Goal: Transaction & Acquisition: Purchase product/service

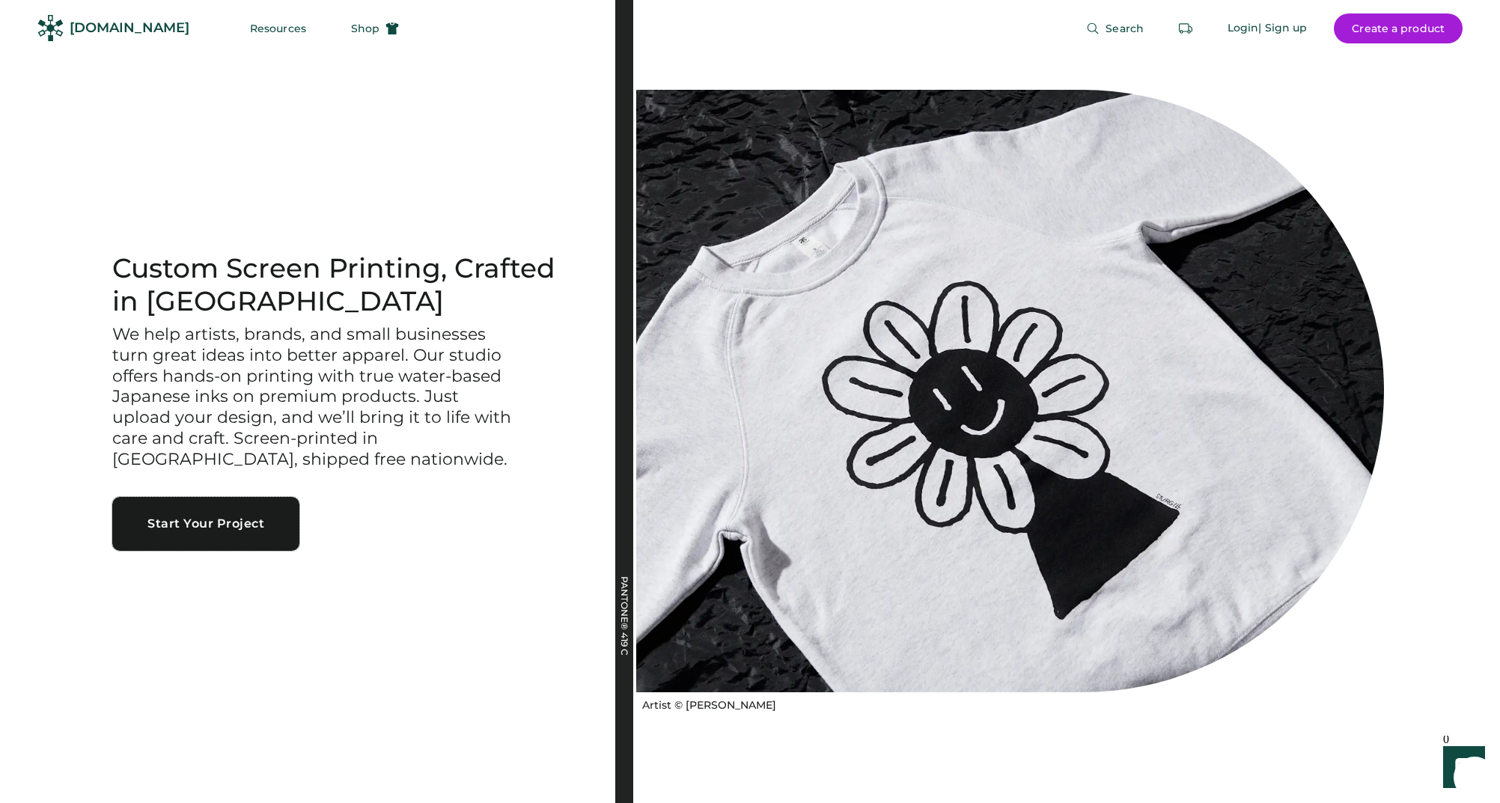
click at [188, 524] on button "Start Your Project" at bounding box center [205, 524] width 187 height 54
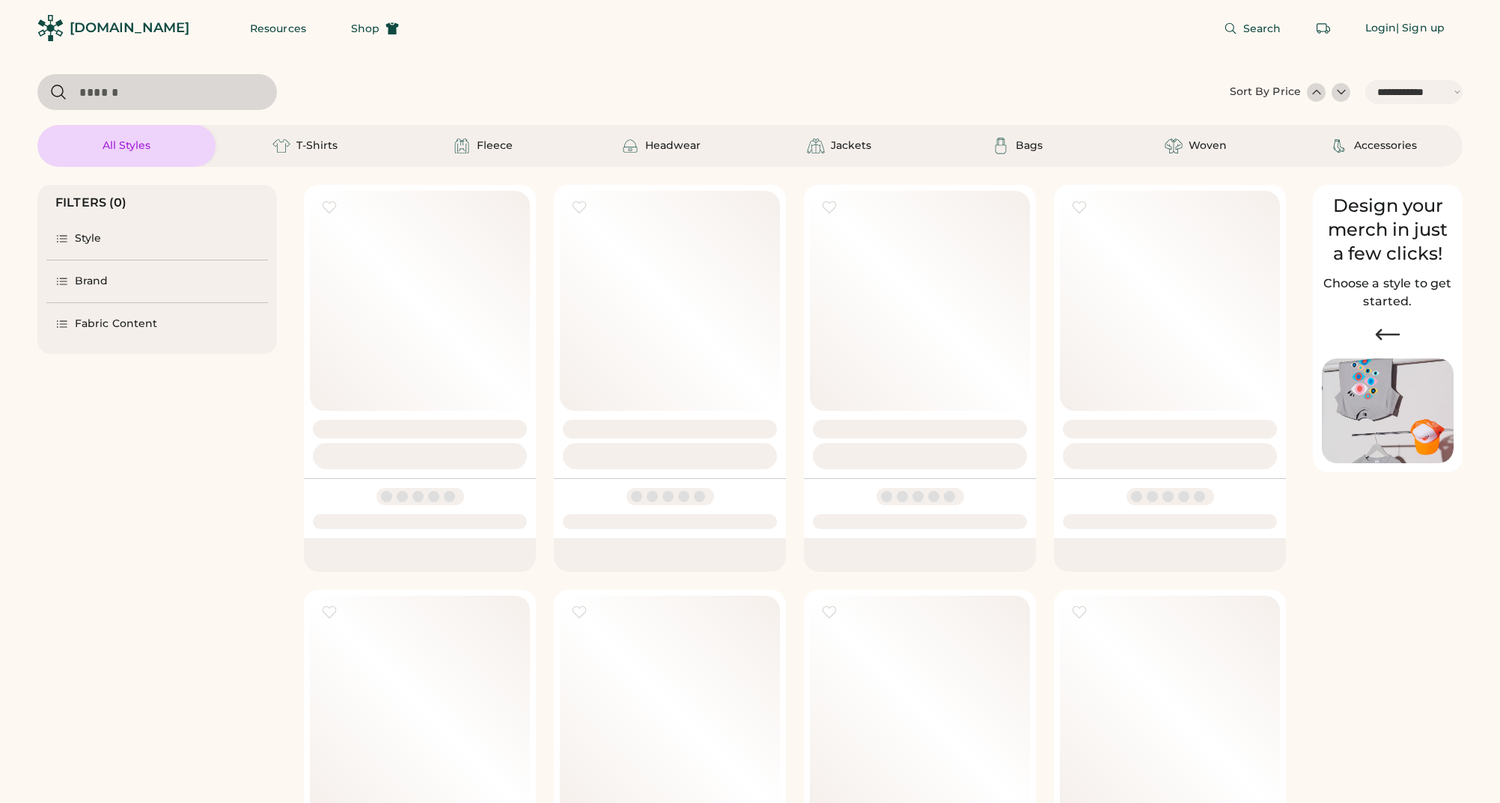
select select "*****"
select select "*"
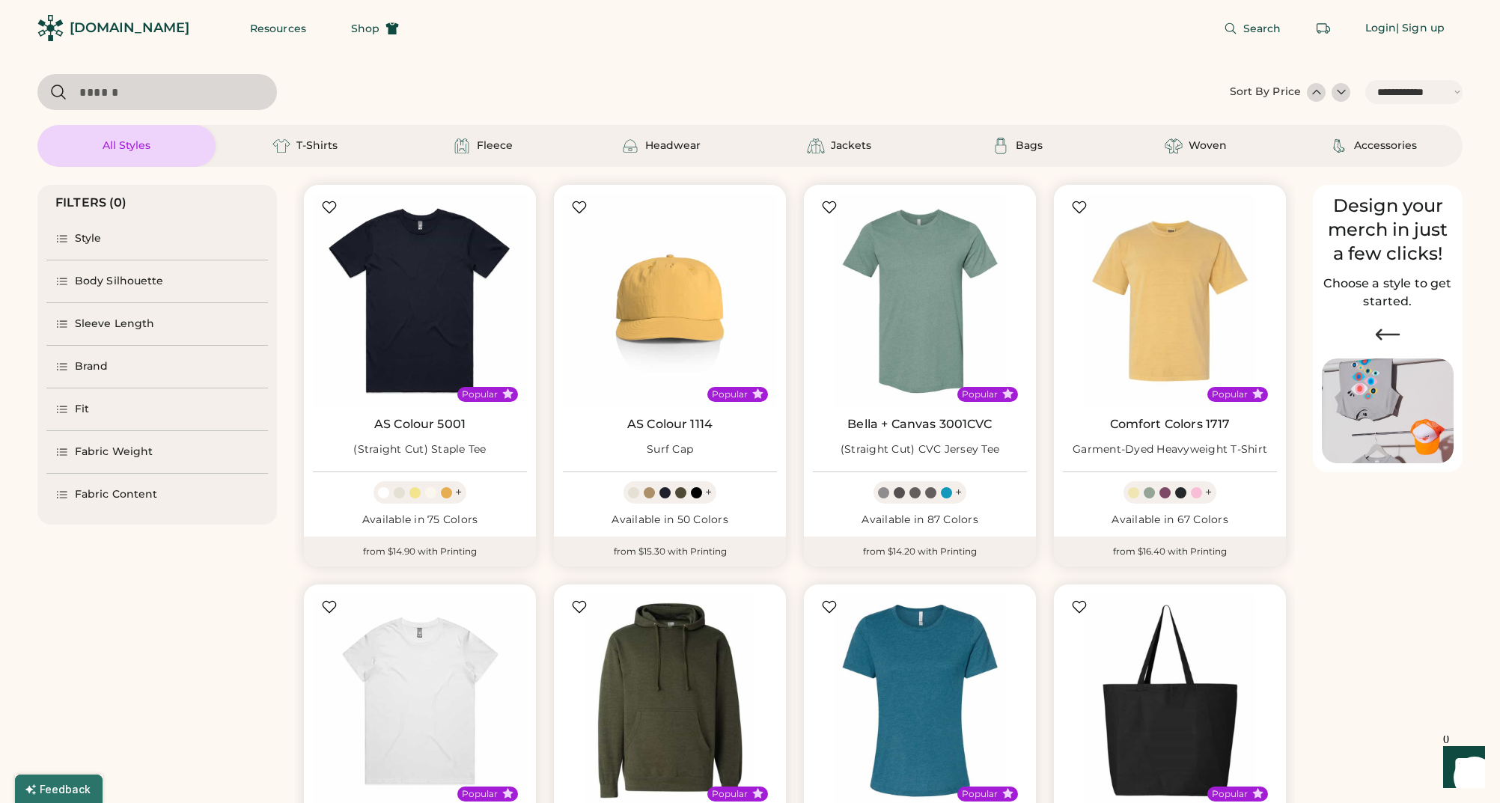
scroll to position [579, 0]
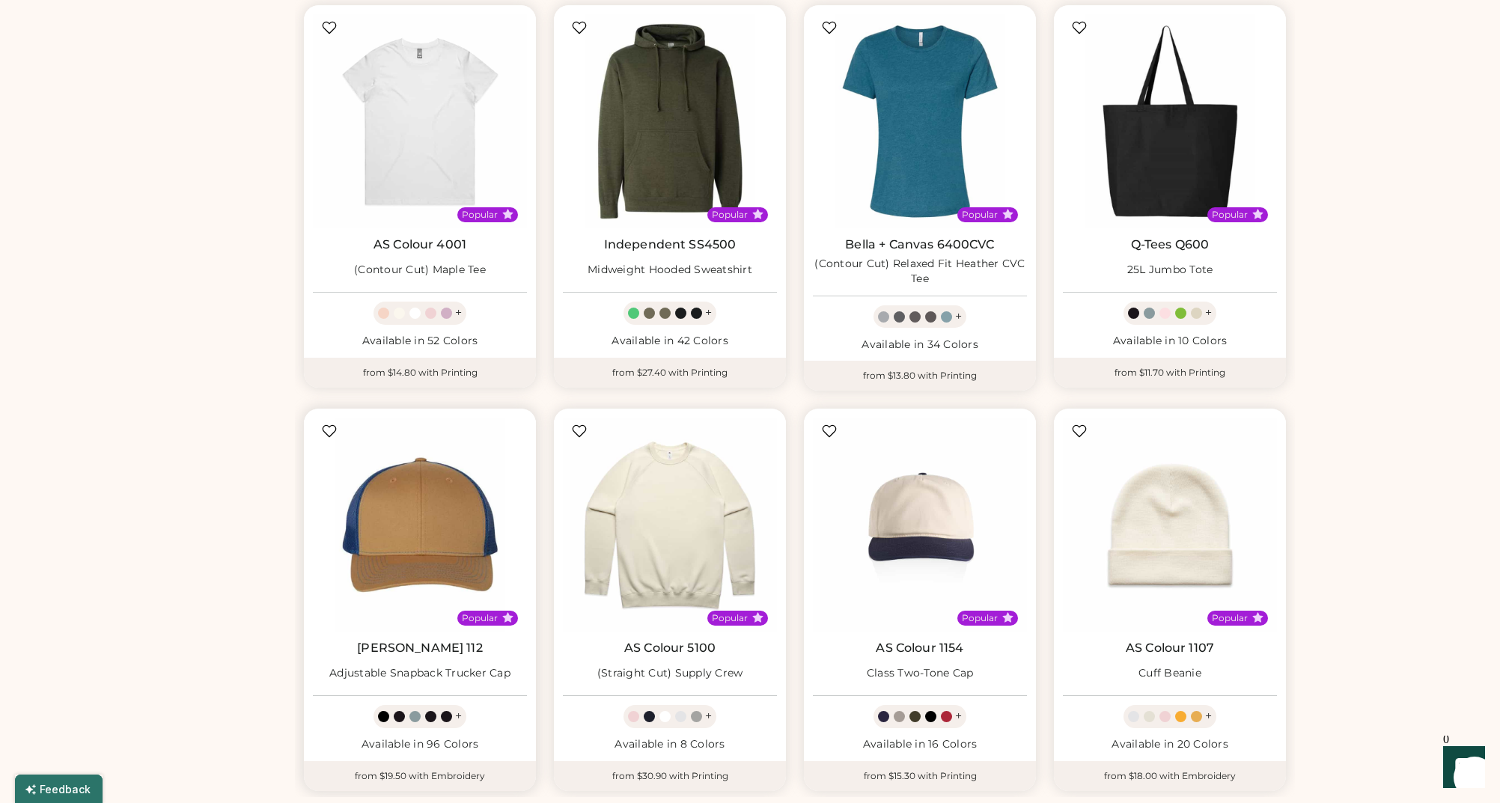
select select "*****"
select select "*"
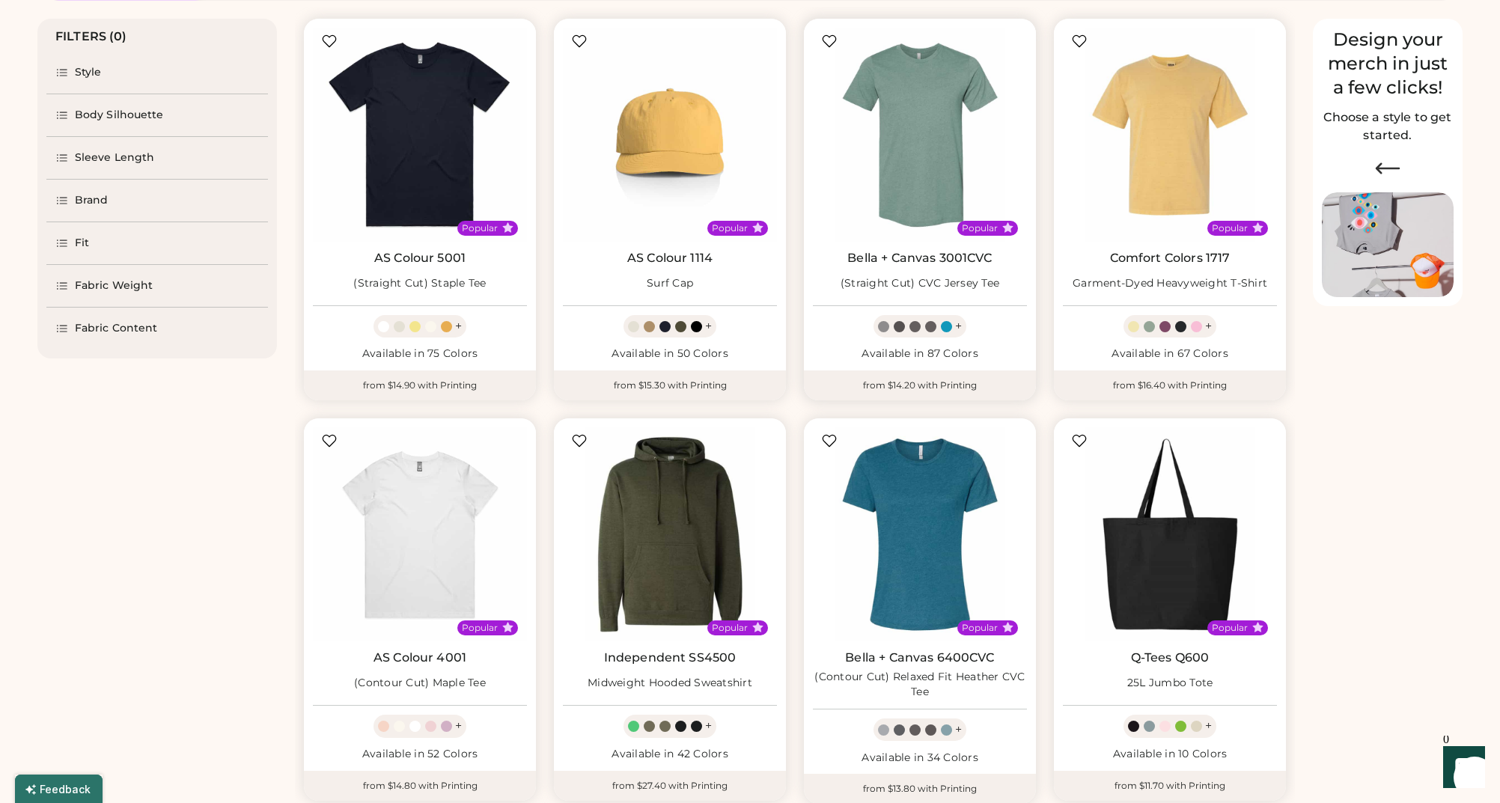
scroll to position [860, 0]
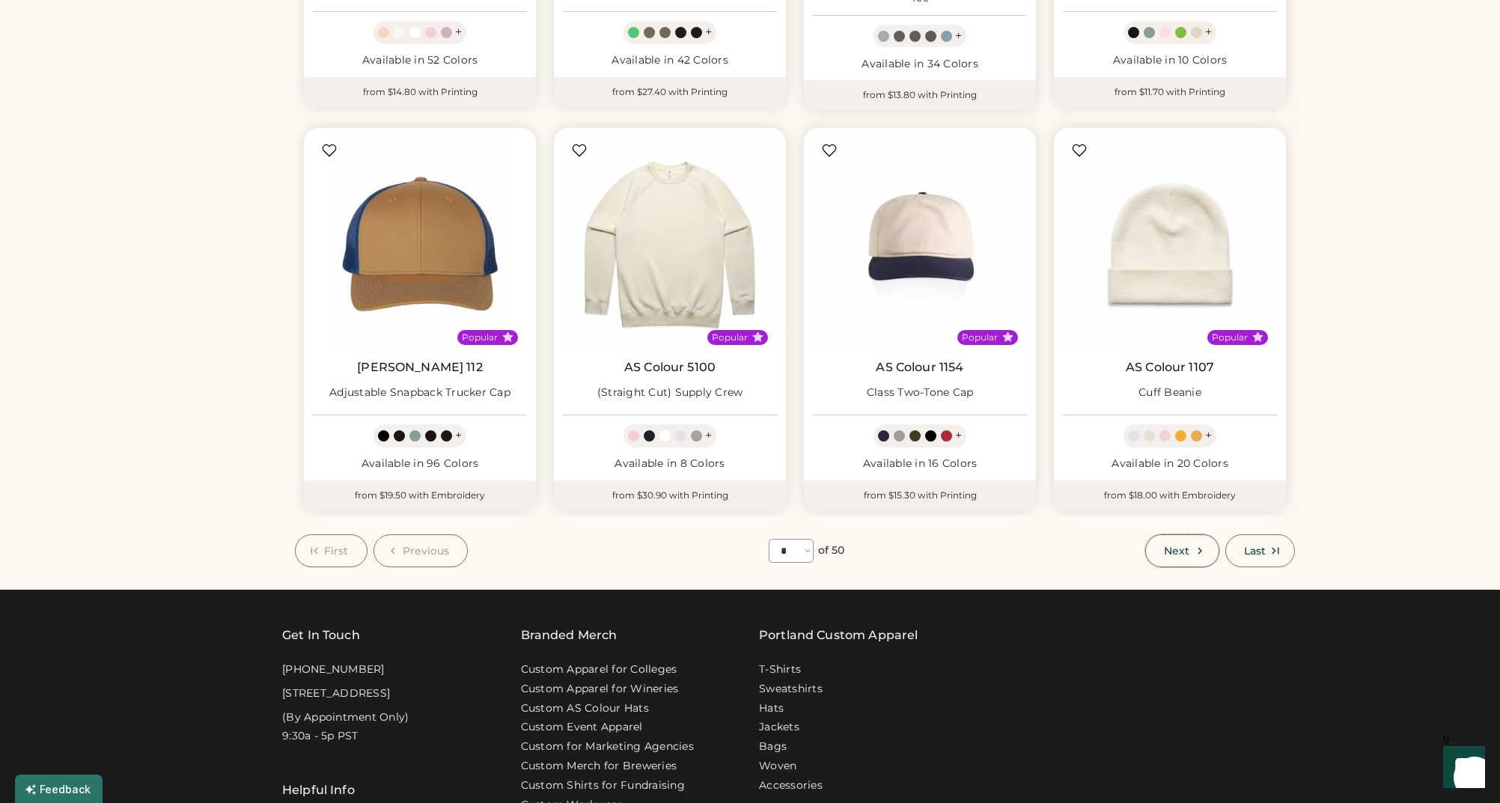
click at [1195, 557] on icon at bounding box center [1199, 550] width 13 height 13
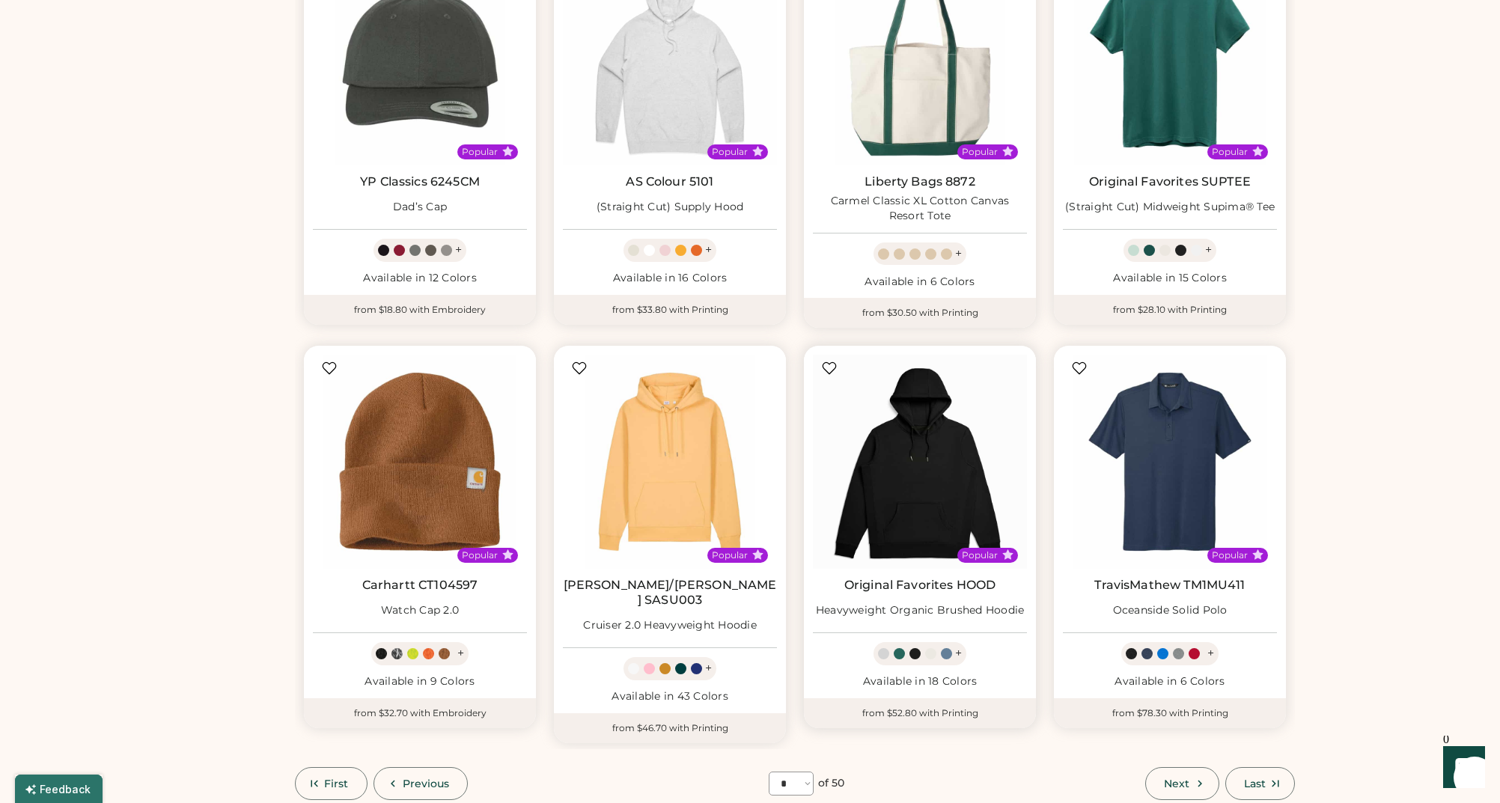
scroll to position [933, 0]
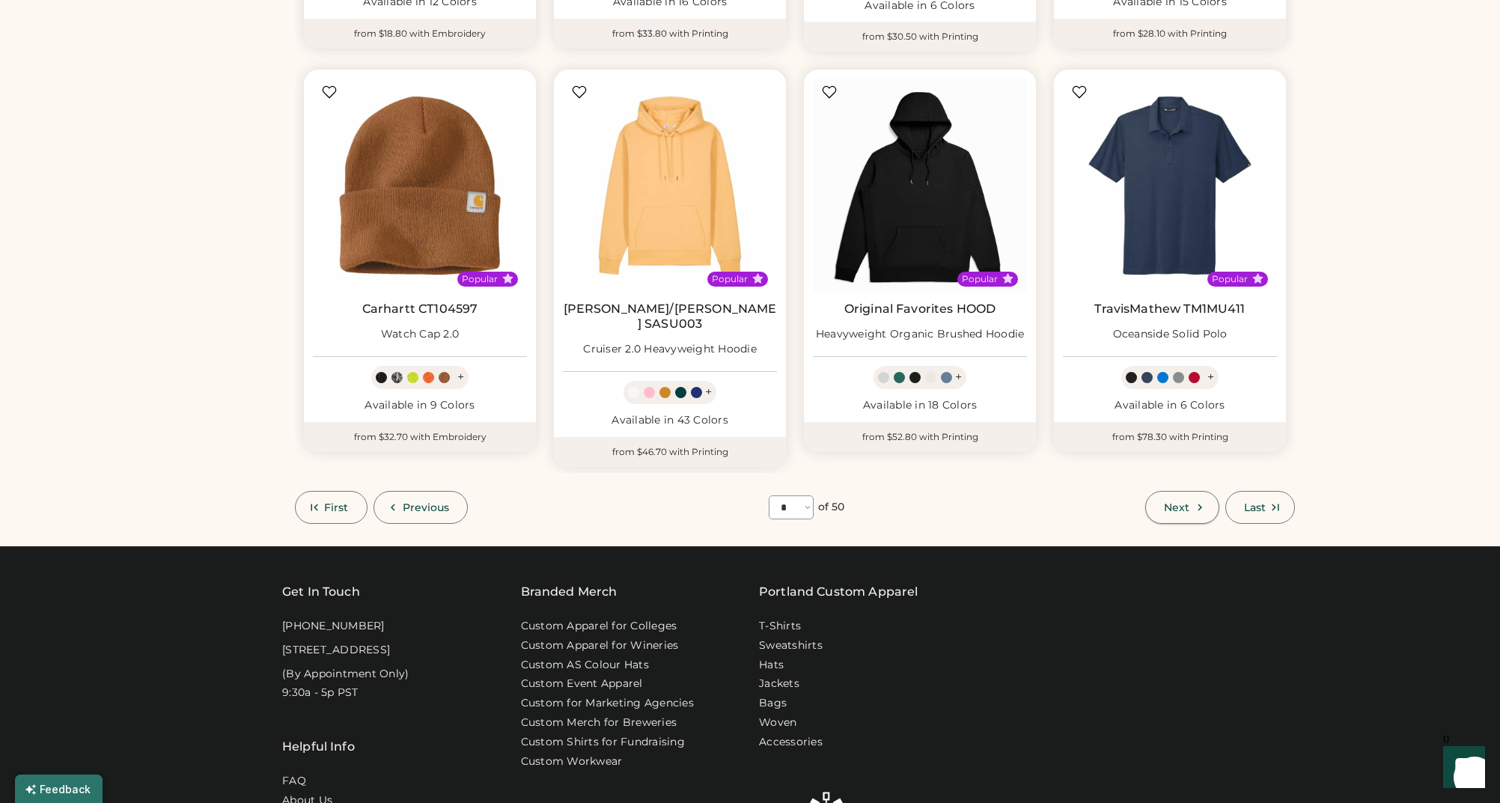
click at [1196, 501] on icon at bounding box center [1199, 507] width 13 height 13
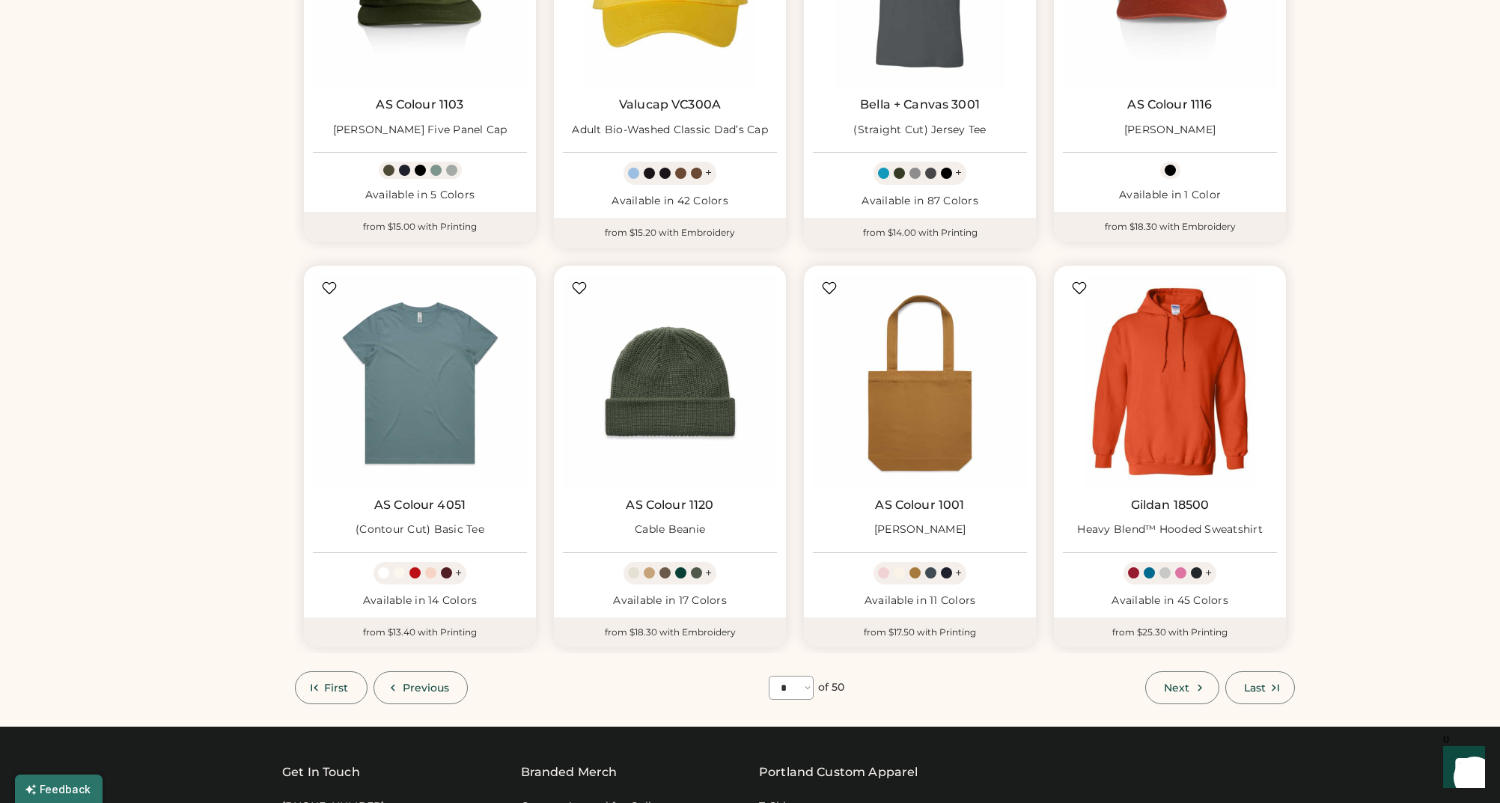
scroll to position [1058, 0]
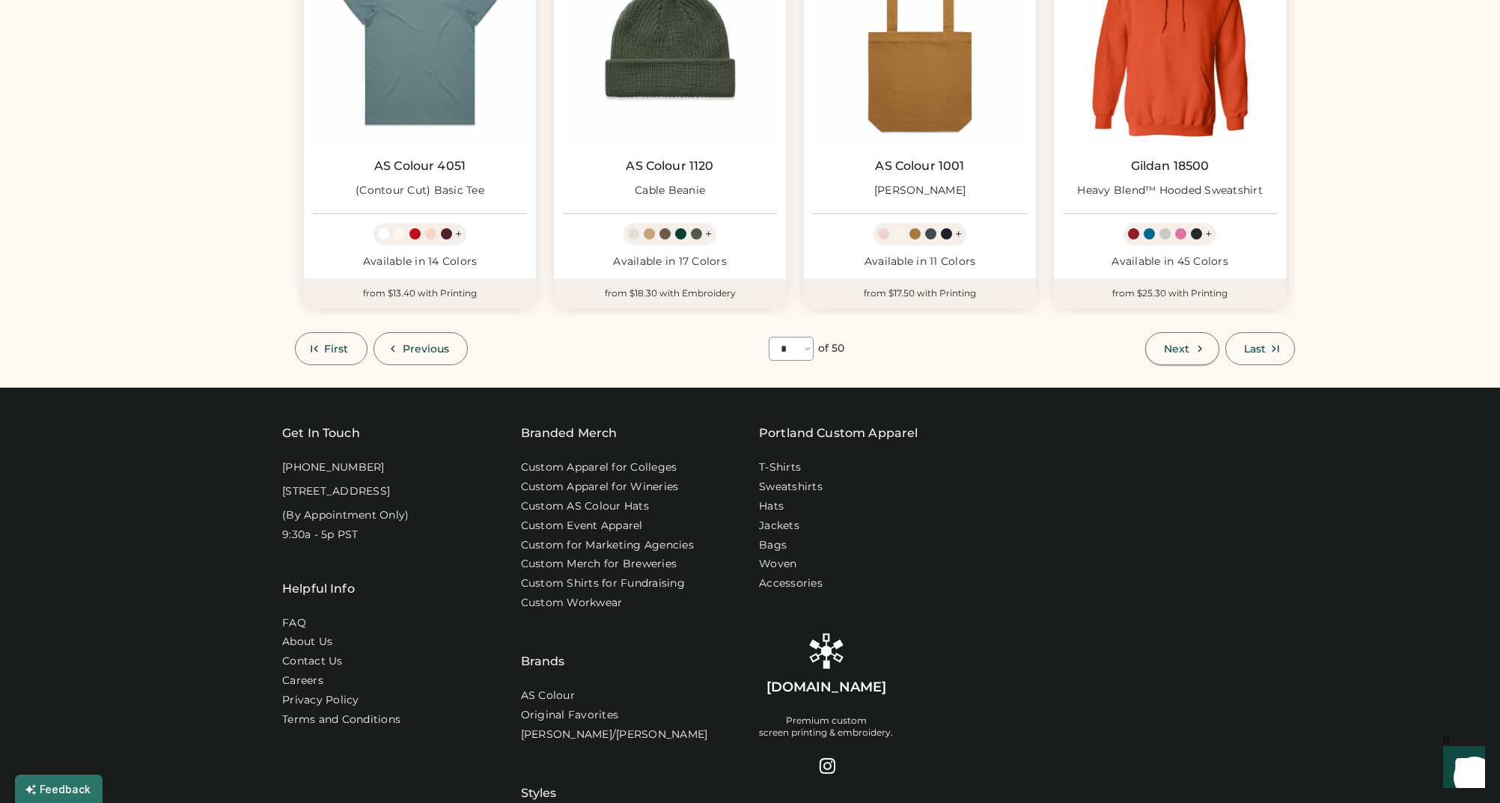
click at [1197, 351] on icon at bounding box center [1199, 348] width 13 height 13
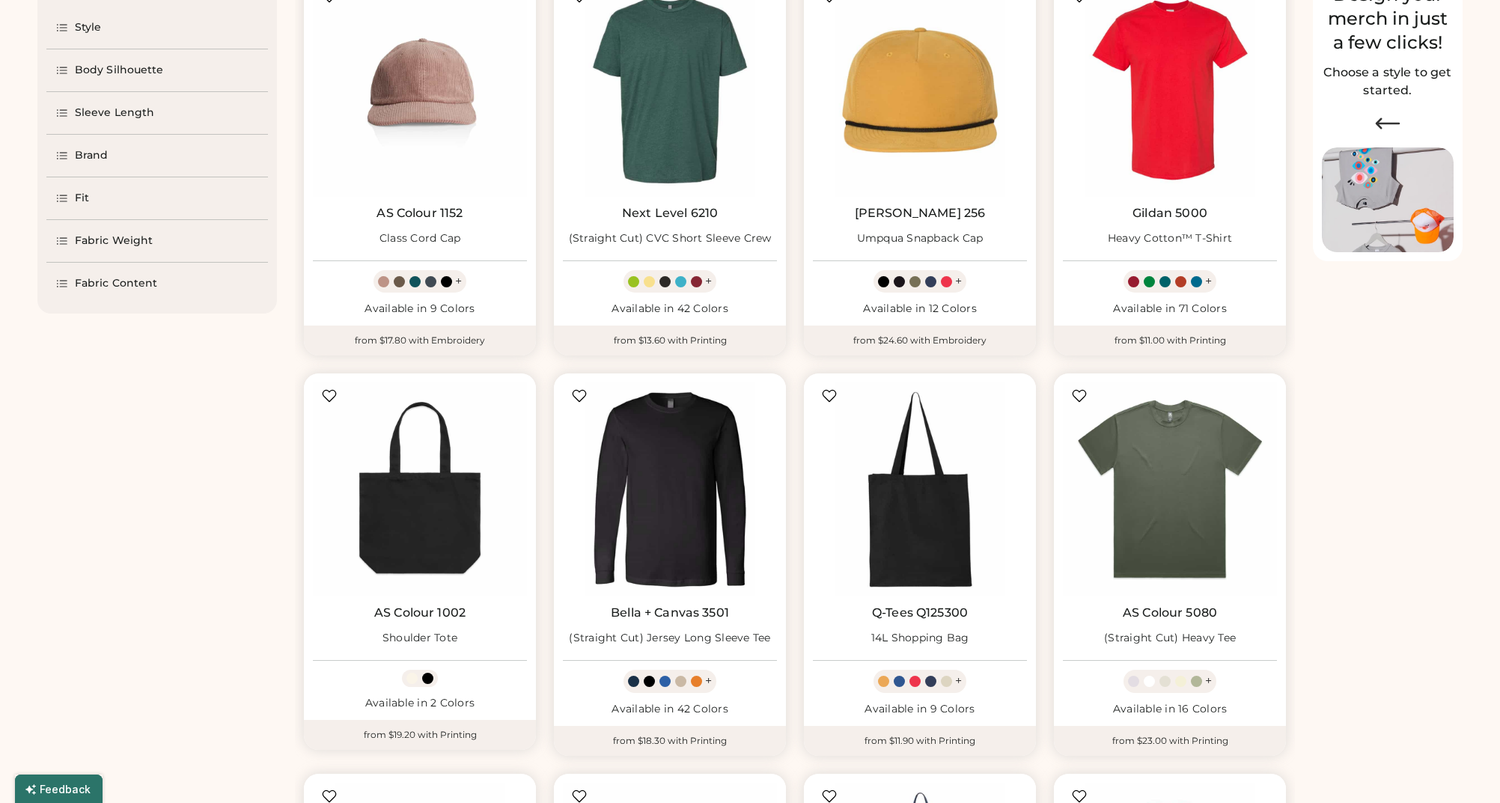
scroll to position [626, 0]
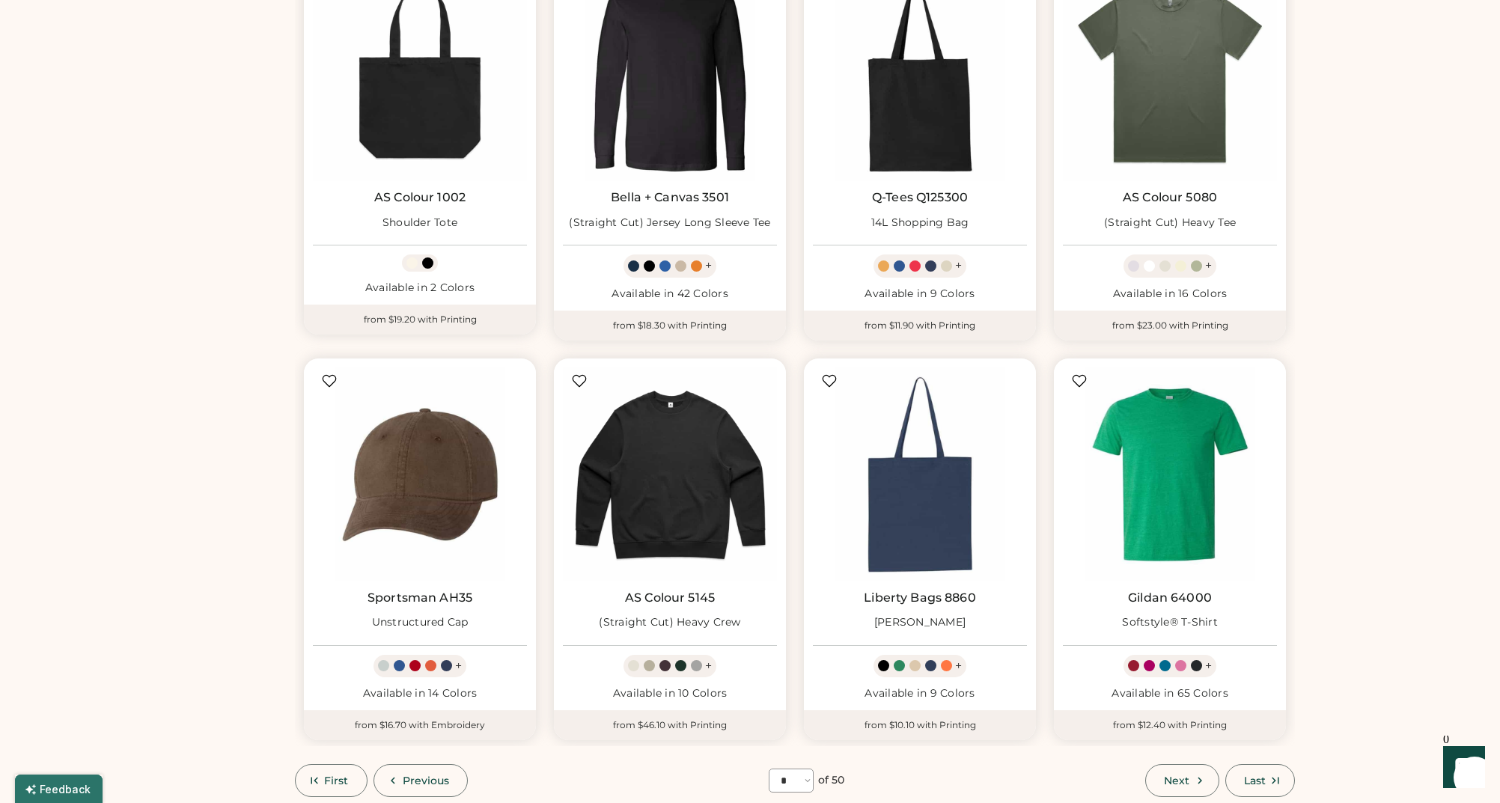
click at [1189, 779] on button "Next" at bounding box center [1181, 780] width 73 height 33
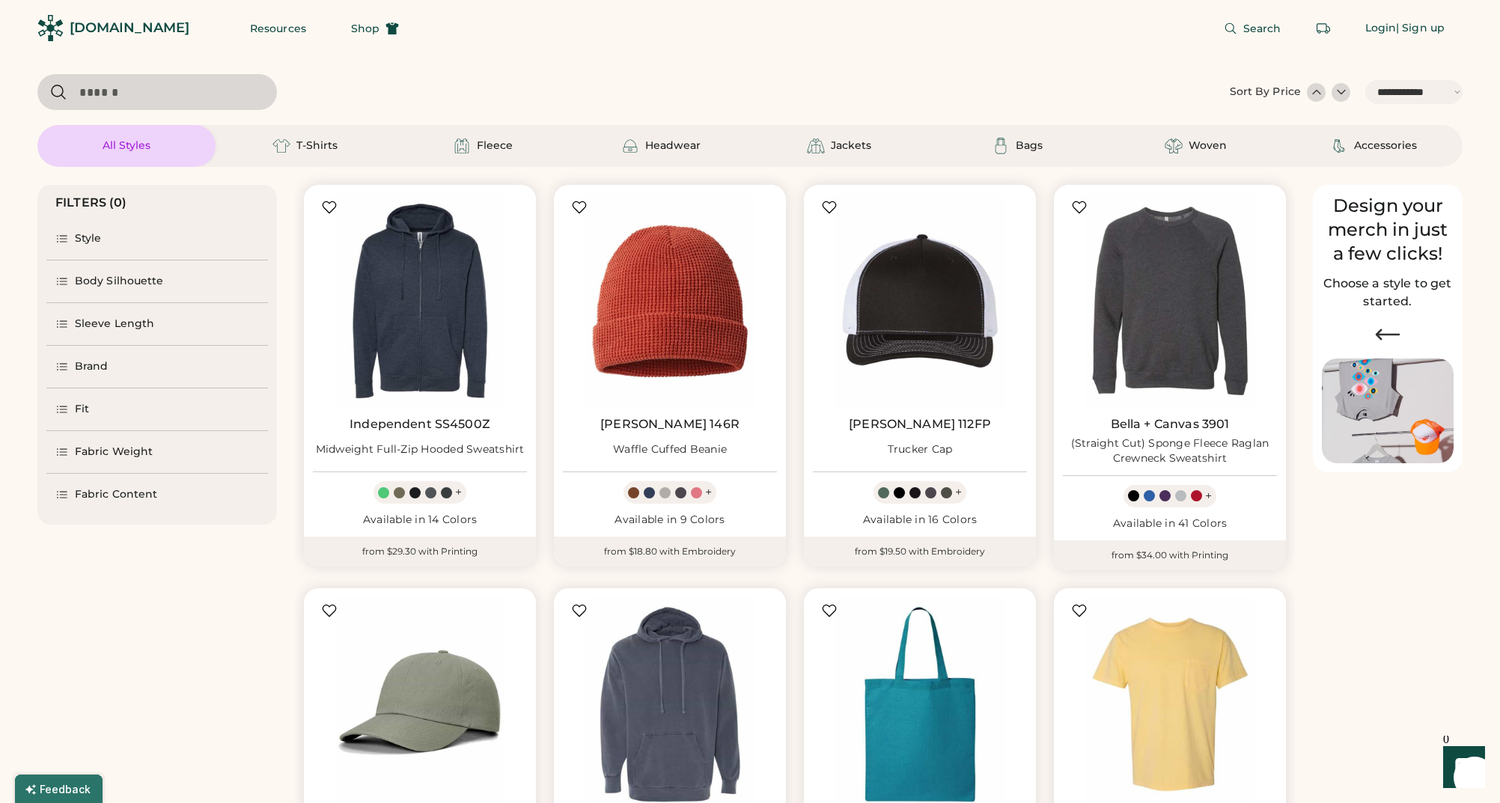
click at [94, 278] on div "Body Silhouette" at bounding box center [119, 281] width 89 height 15
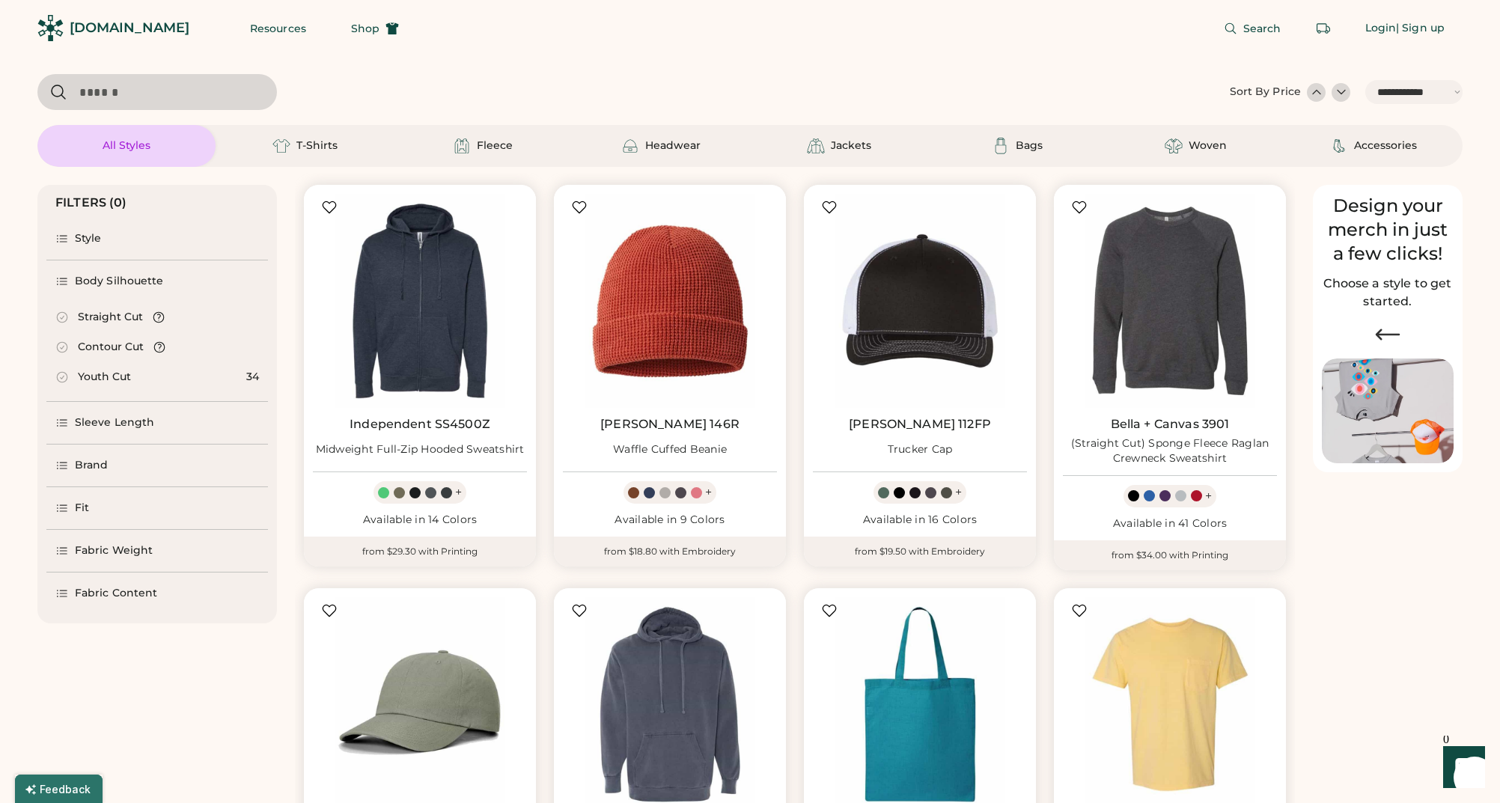
click at [85, 245] on div "Style" at bounding box center [88, 238] width 27 height 15
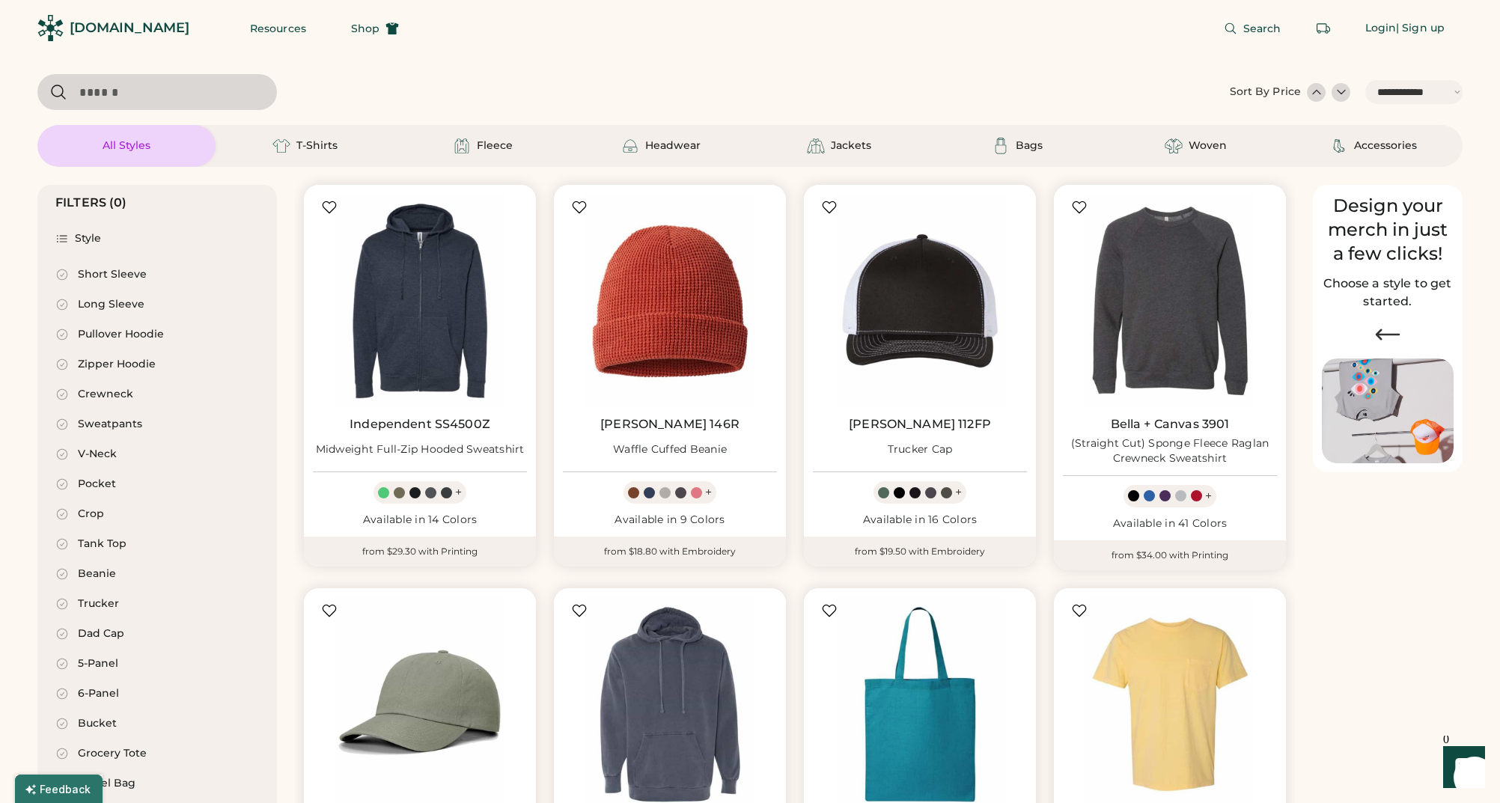
click at [90, 274] on div "Short Sleeve" at bounding box center [112, 274] width 69 height 15
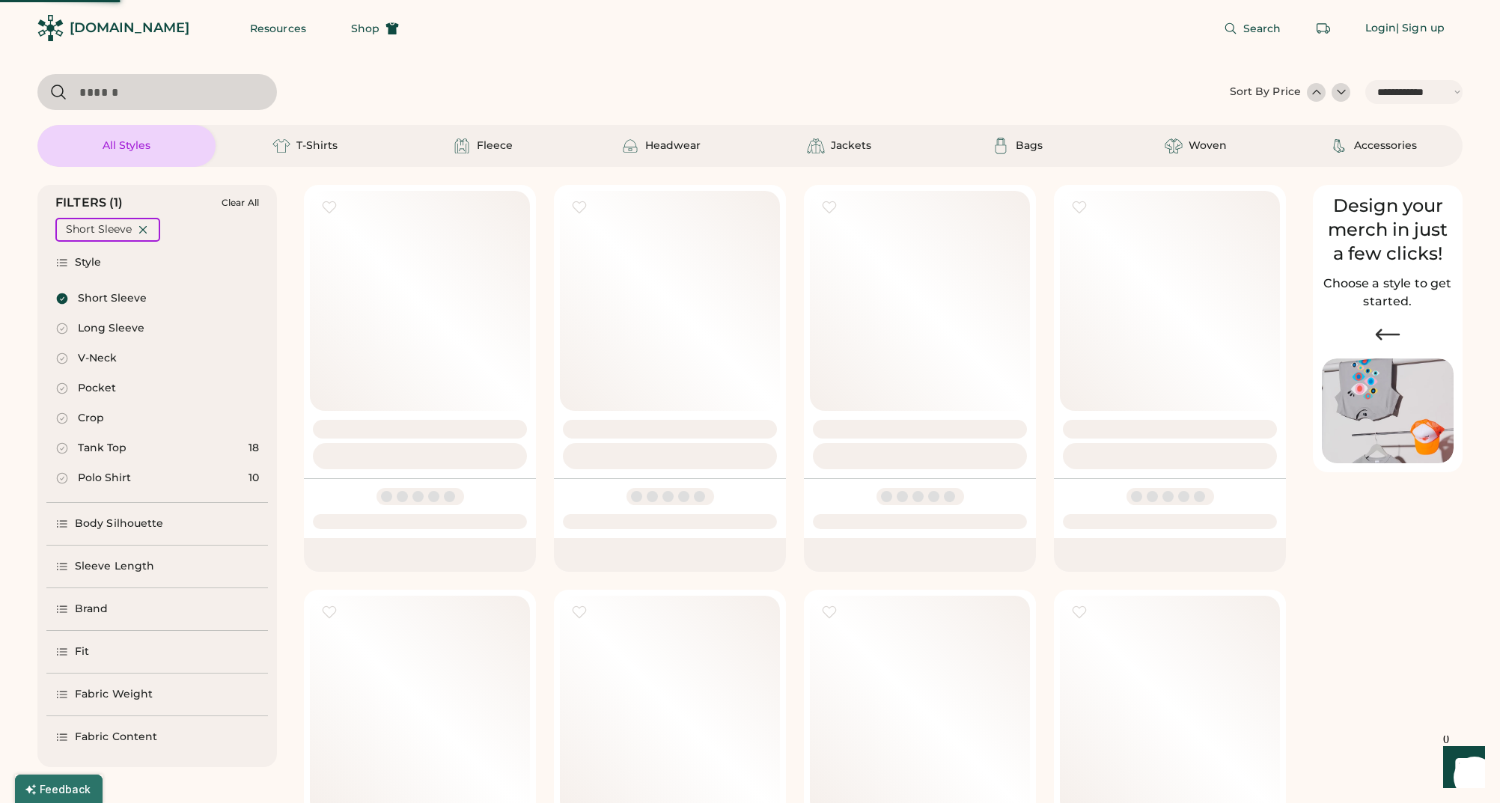
scroll to position [303, 0]
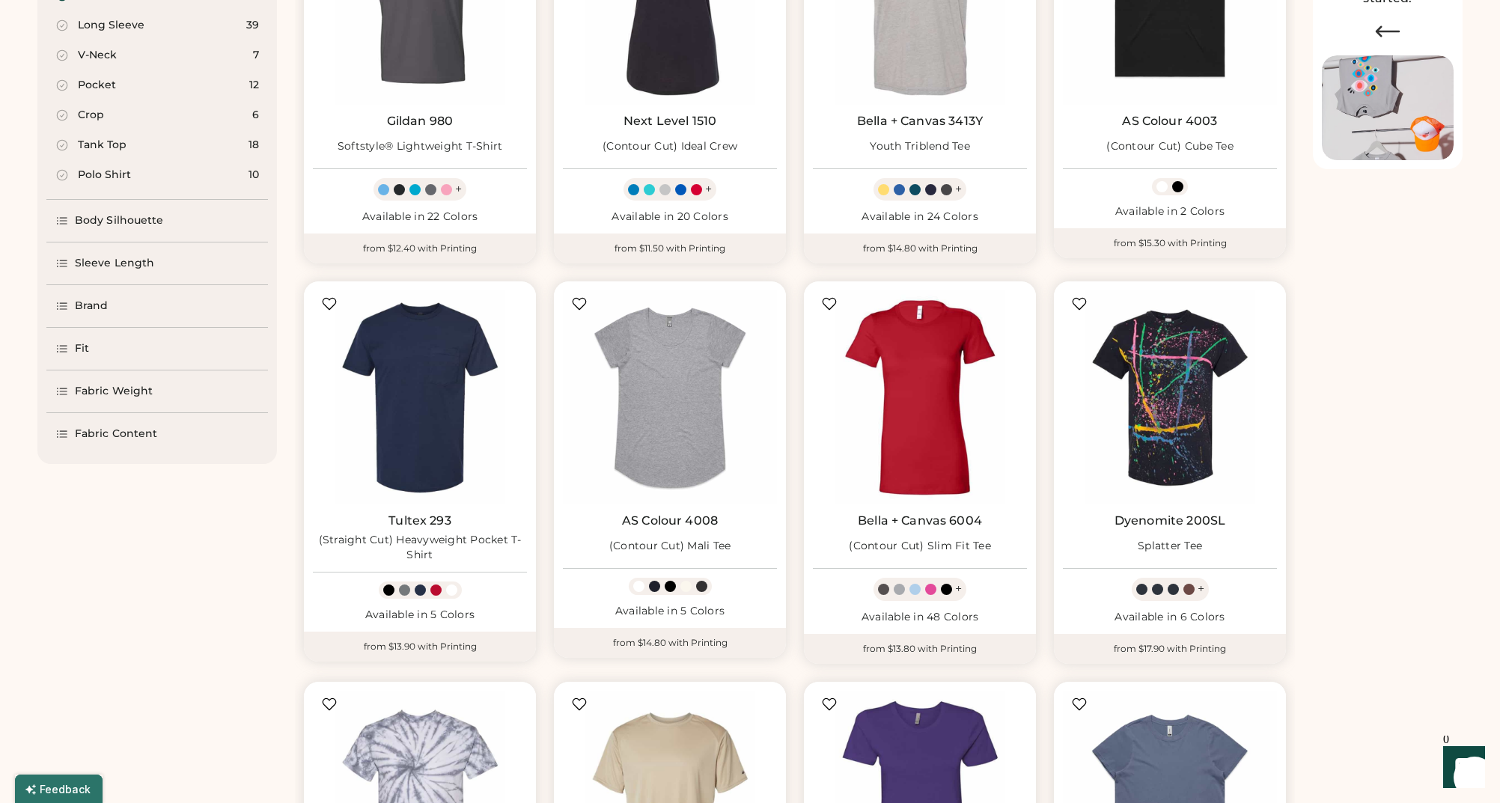
click at [108, 233] on div "Body Silhouette" at bounding box center [157, 221] width 222 height 42
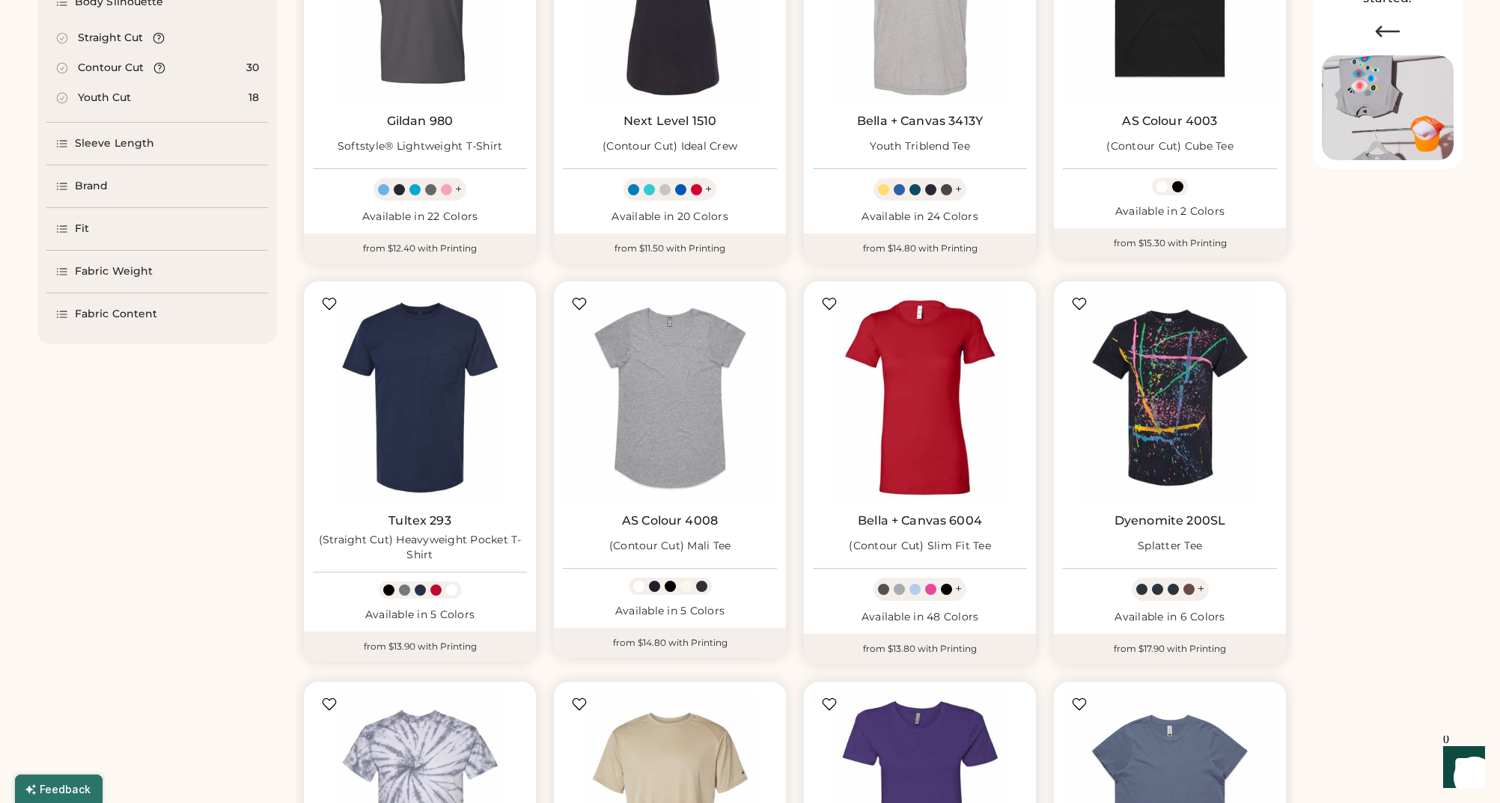
scroll to position [85, 0]
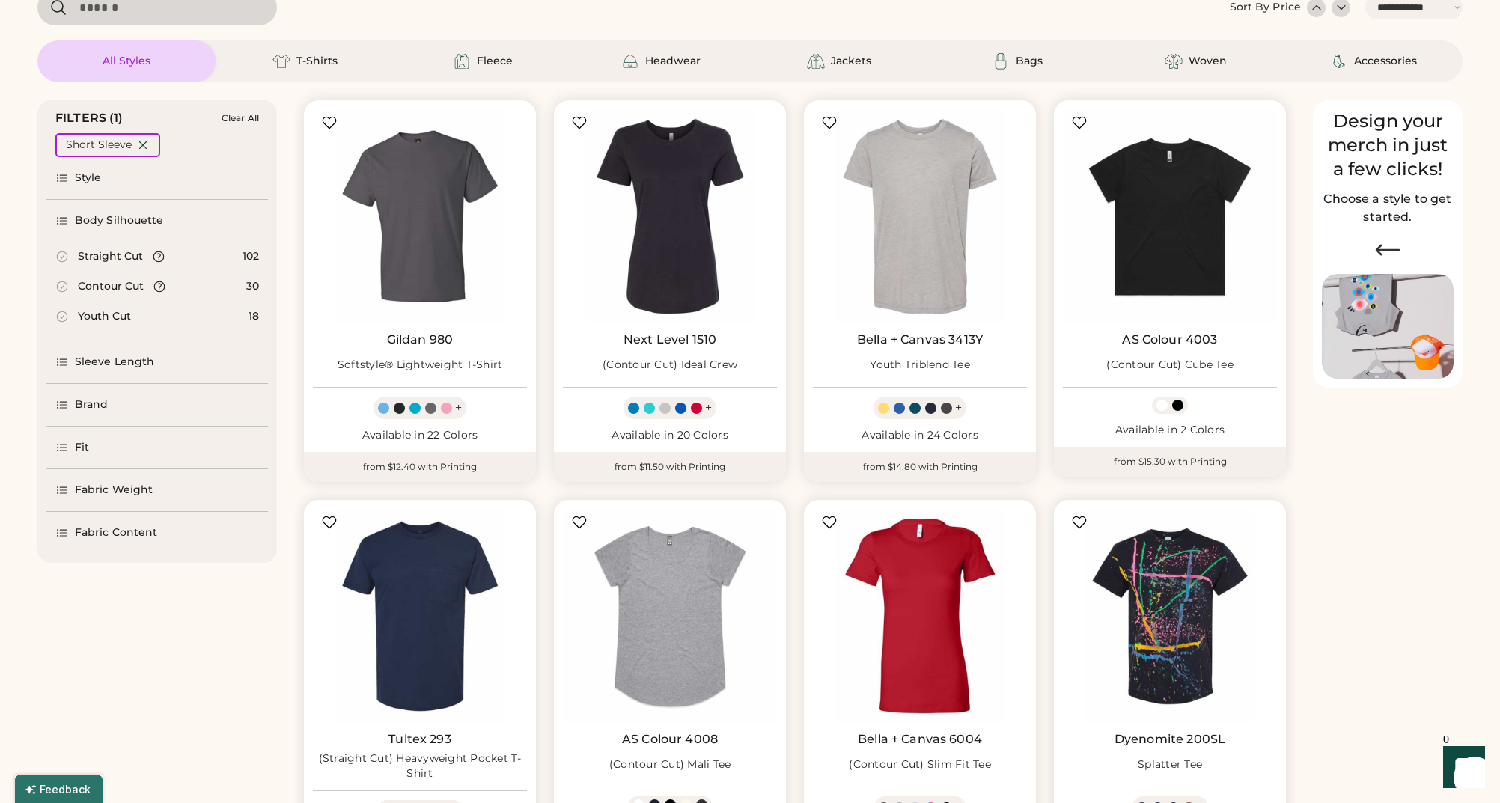
click at [85, 184] on div "Style" at bounding box center [88, 178] width 27 height 15
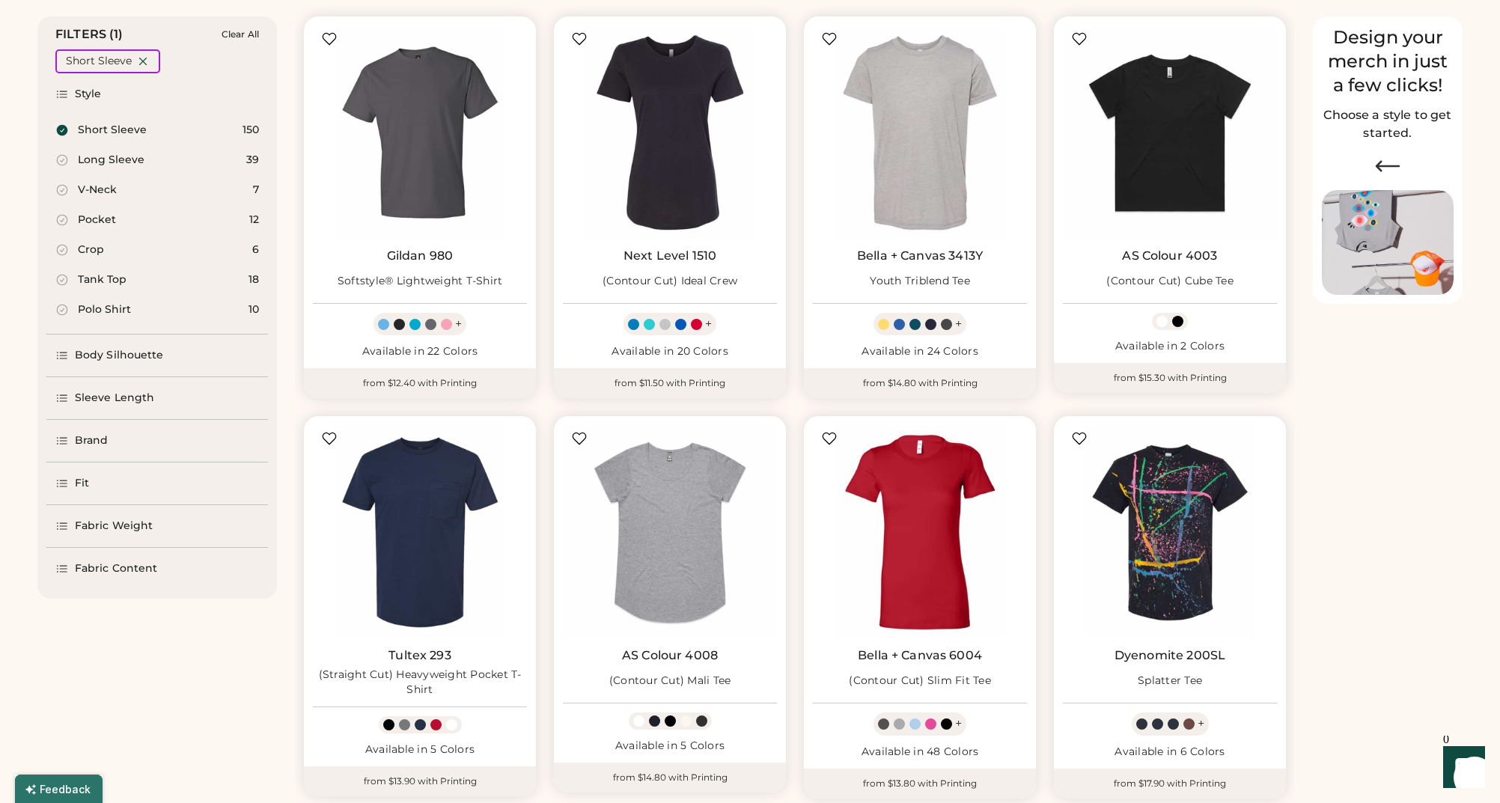
scroll to position [167, 0]
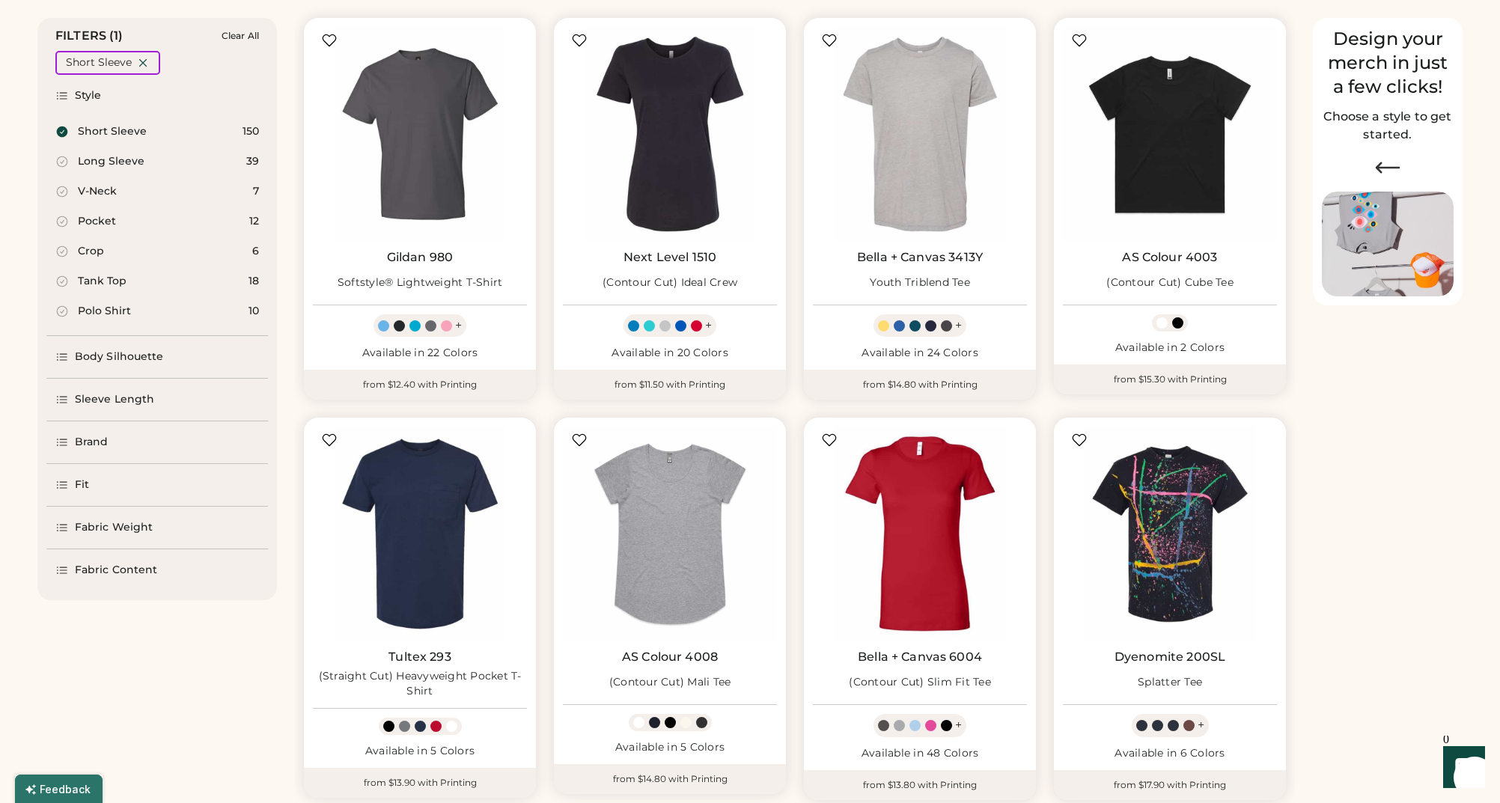
click at [82, 481] on div "Fit" at bounding box center [82, 485] width 14 height 15
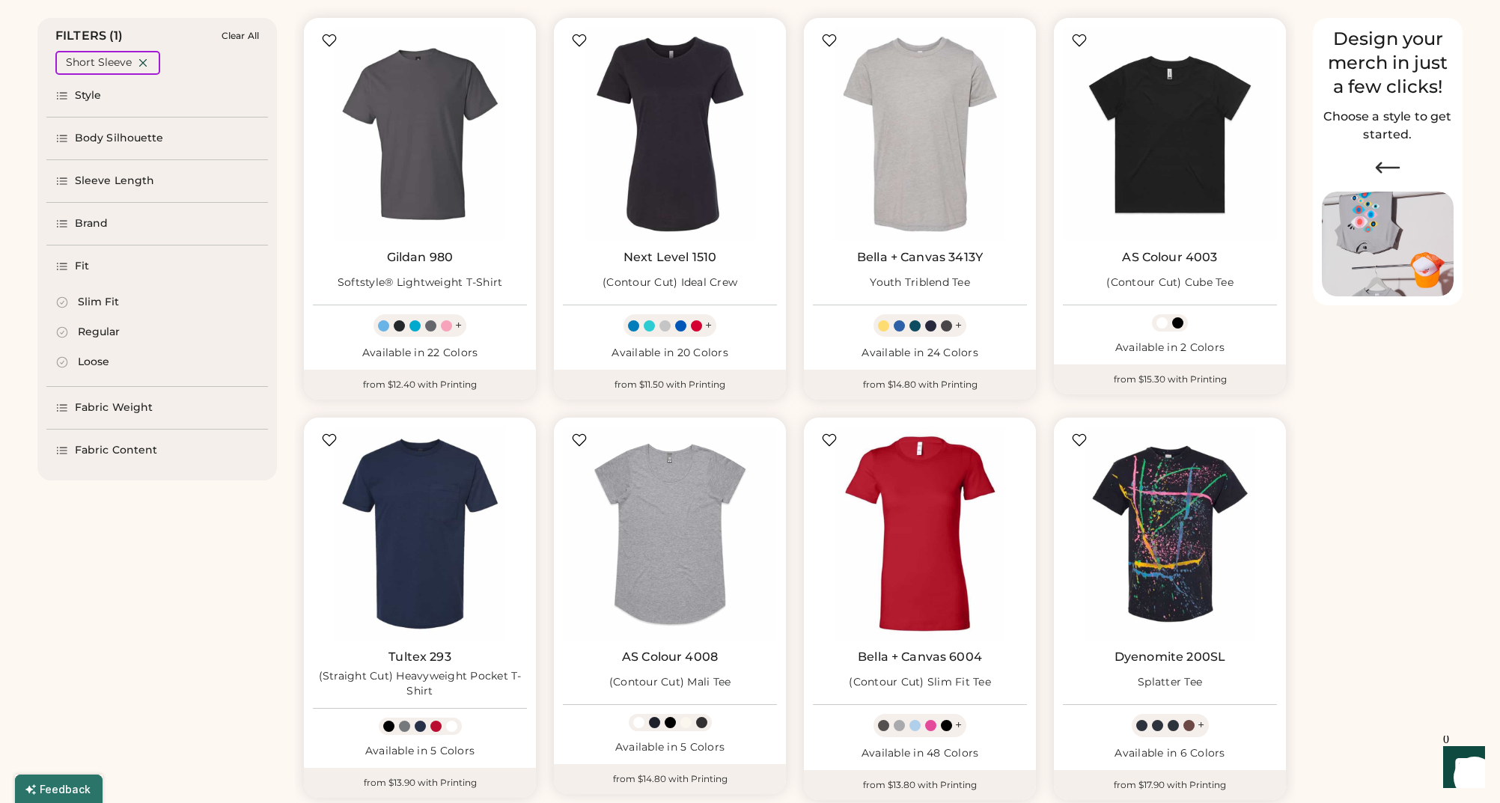
click at [94, 367] on div "Loose" at bounding box center [93, 362] width 31 height 15
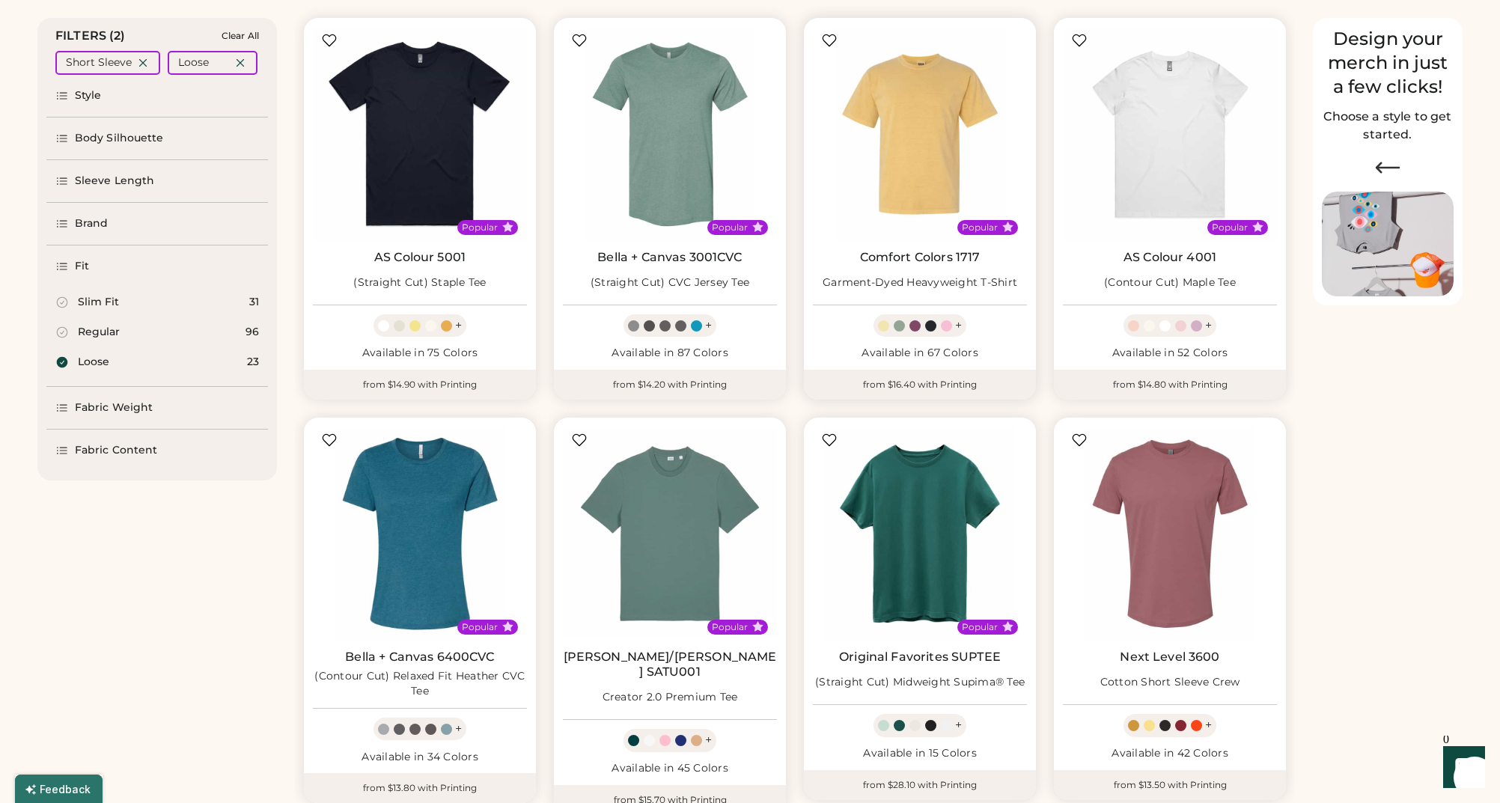
select select "*"
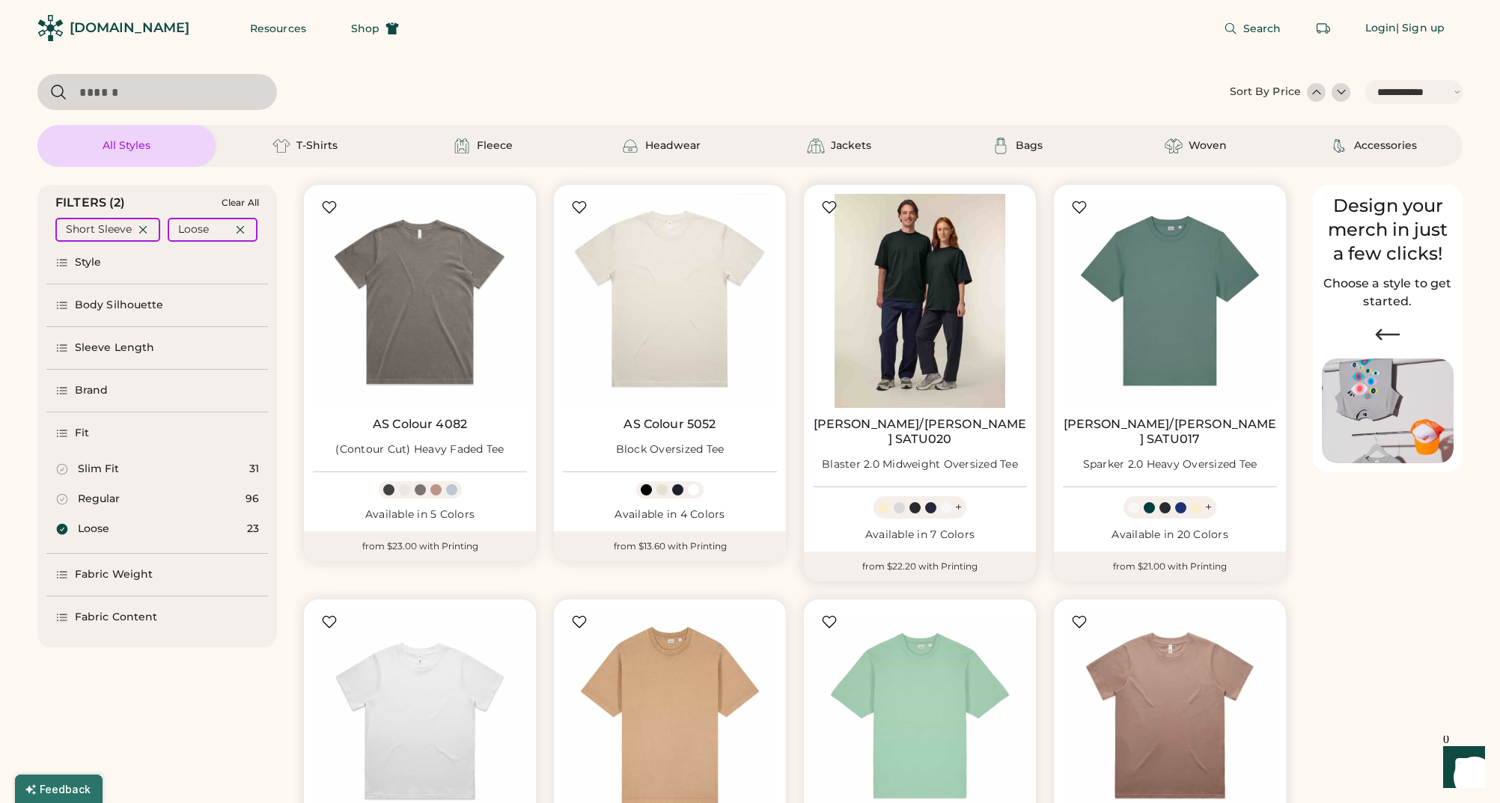
click at [977, 288] on img at bounding box center [920, 301] width 214 height 214
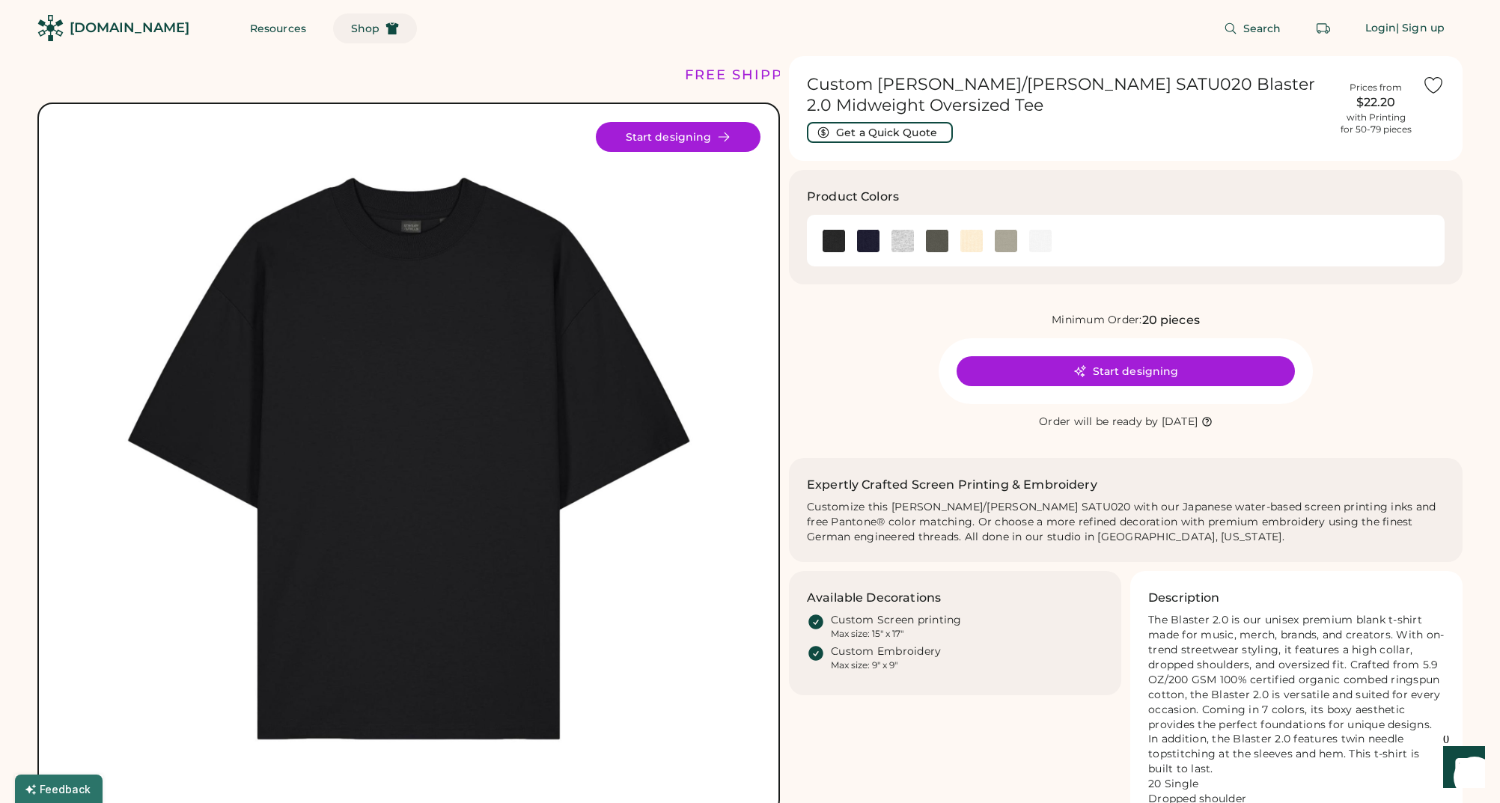
click at [351, 28] on span "Shop" at bounding box center [365, 28] width 28 height 10
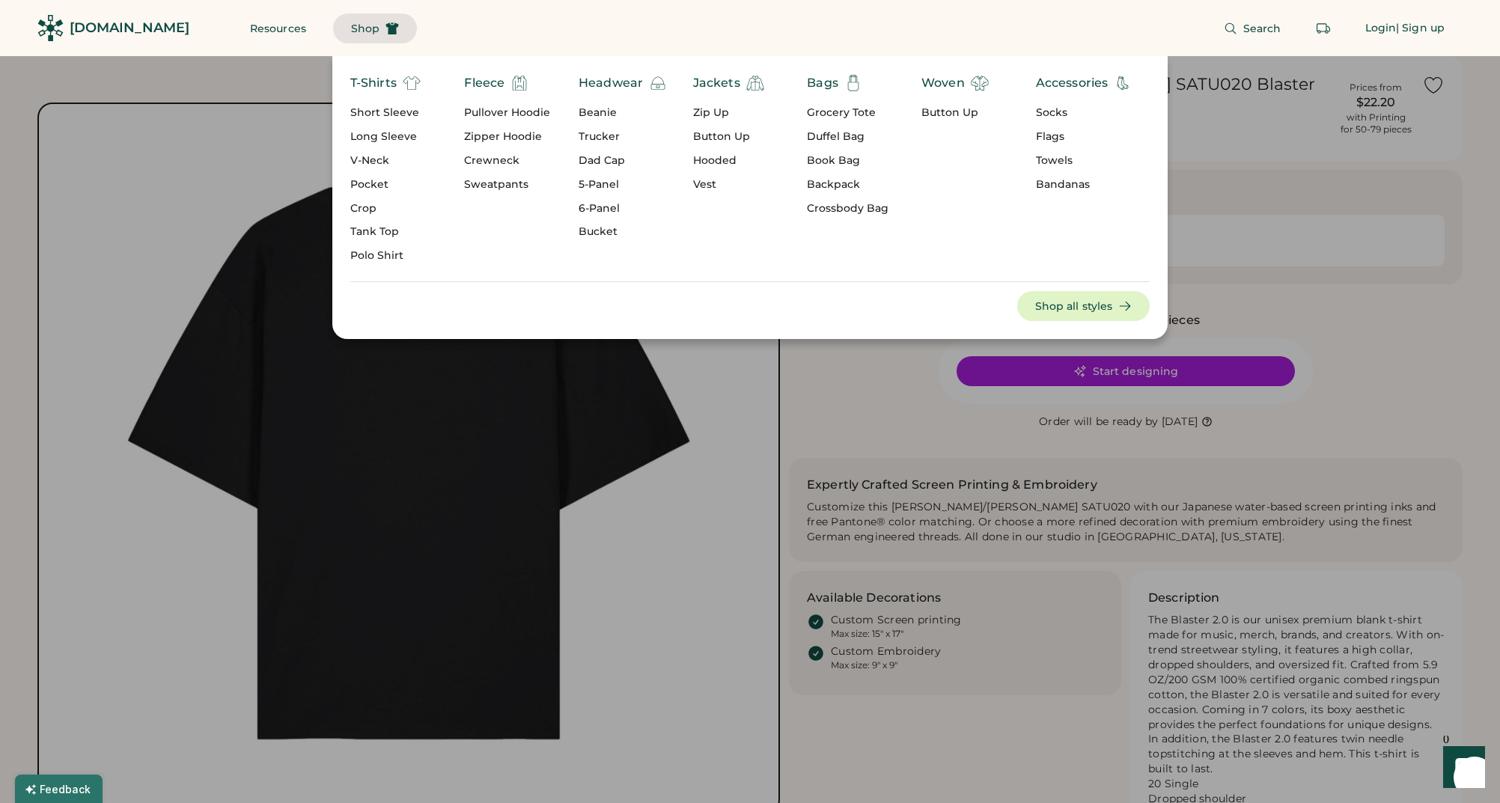
click at [370, 109] on div "Short Sleeve" at bounding box center [385, 113] width 70 height 15
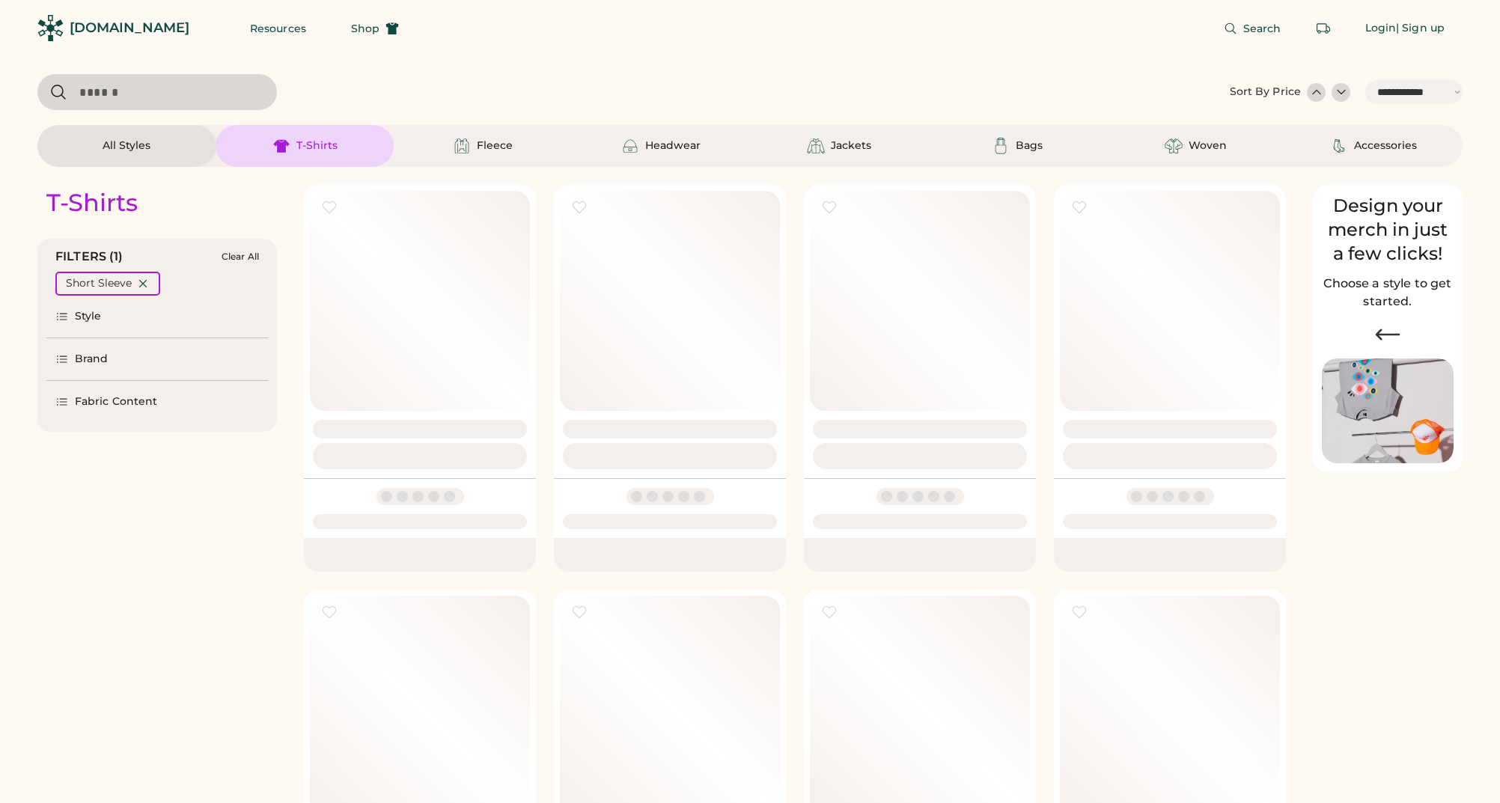
select select "*****"
select select "*"
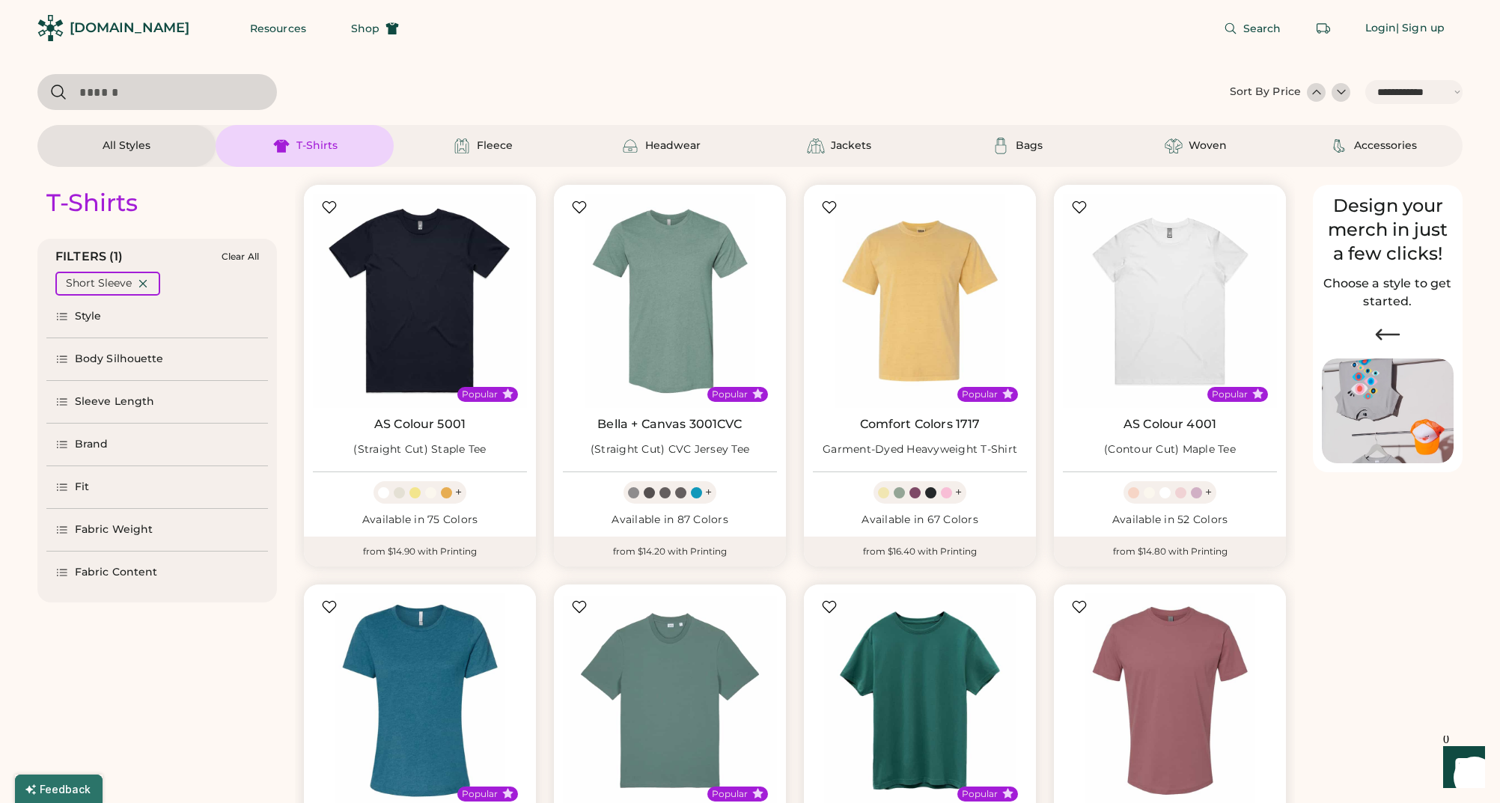
click at [81, 484] on div "Fit" at bounding box center [82, 487] width 14 height 15
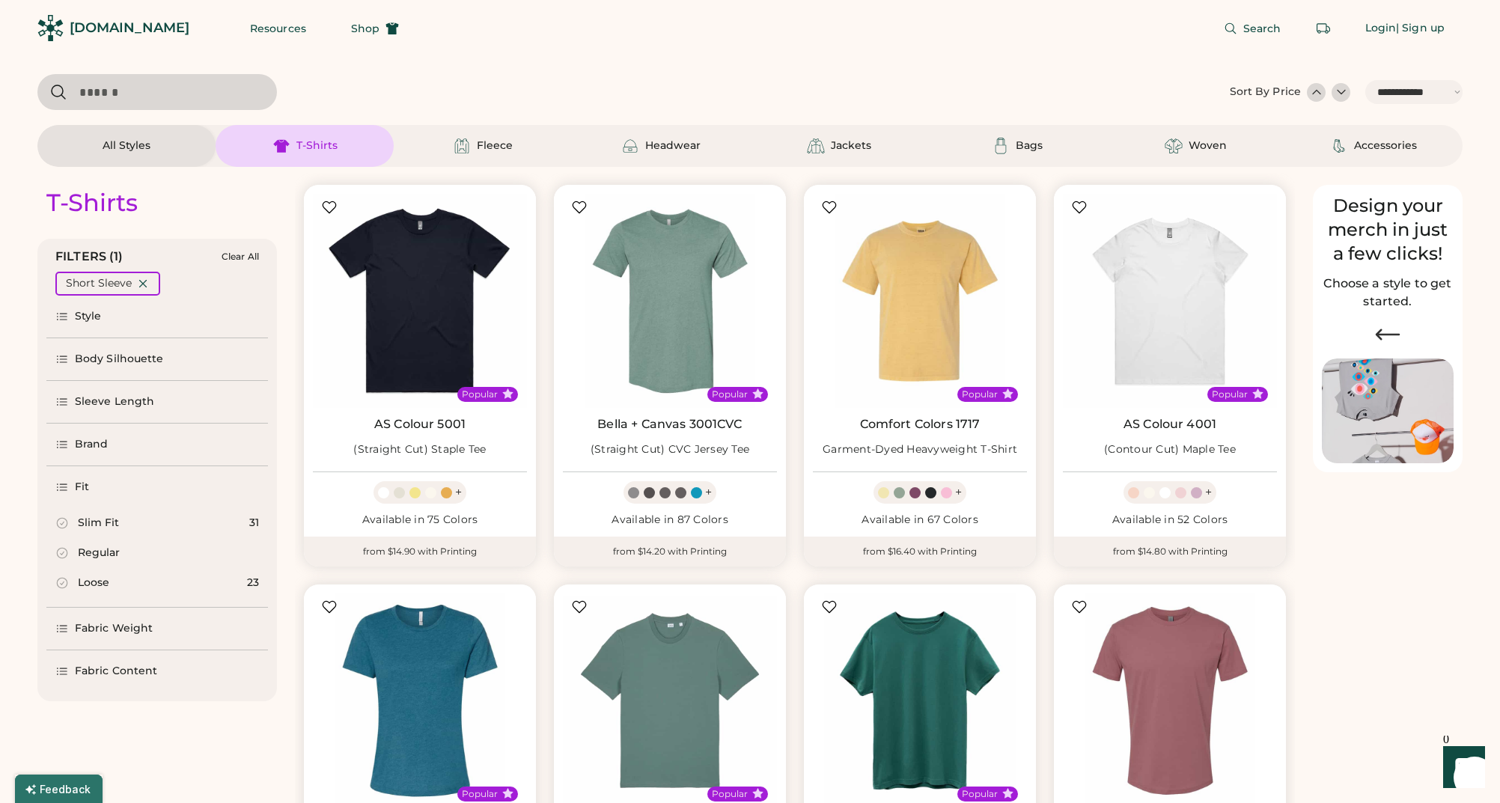
click at [73, 478] on div "Fit" at bounding box center [157, 487] width 222 height 42
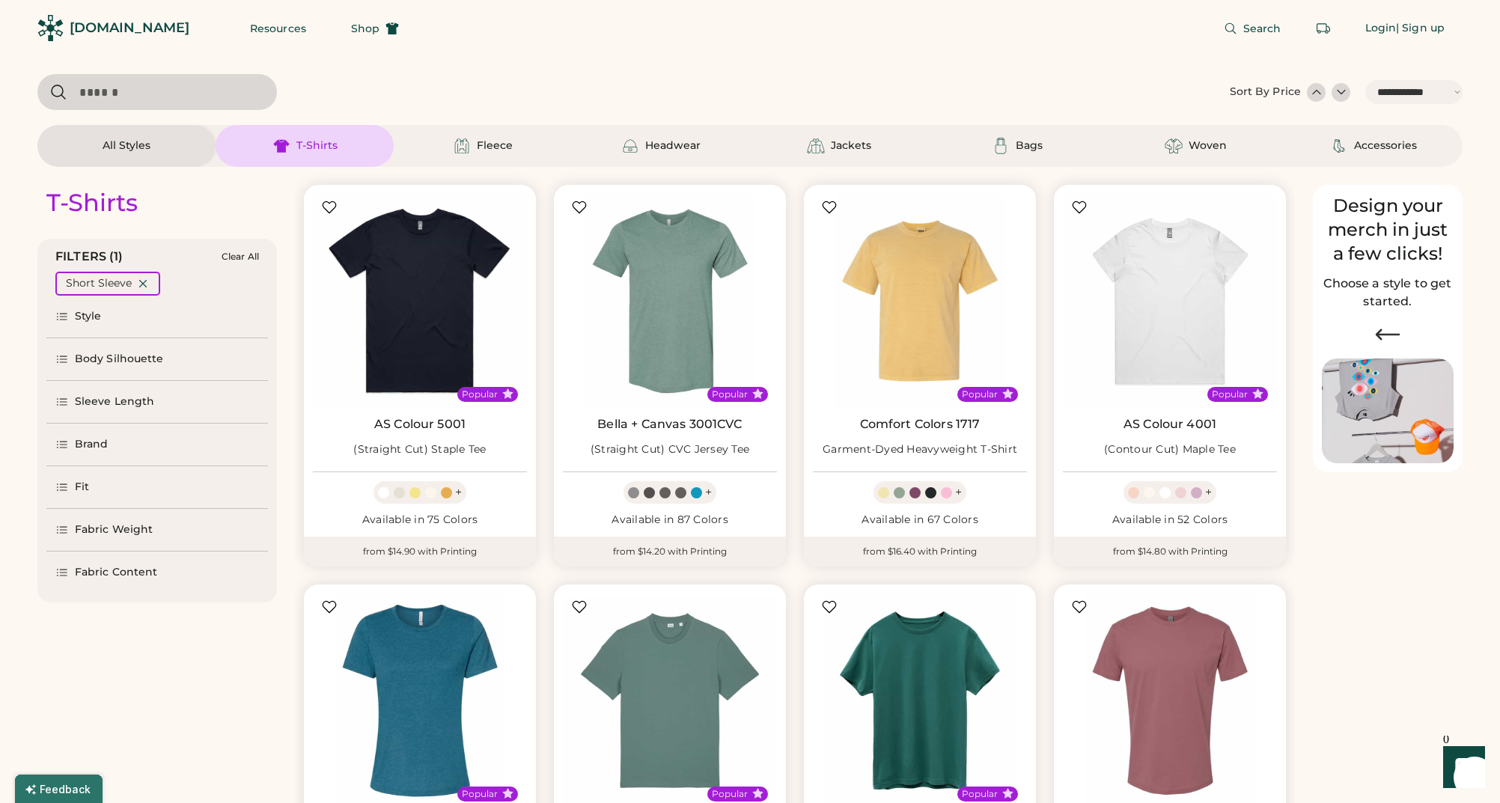
click at [82, 437] on div "Brand" at bounding box center [92, 444] width 34 height 15
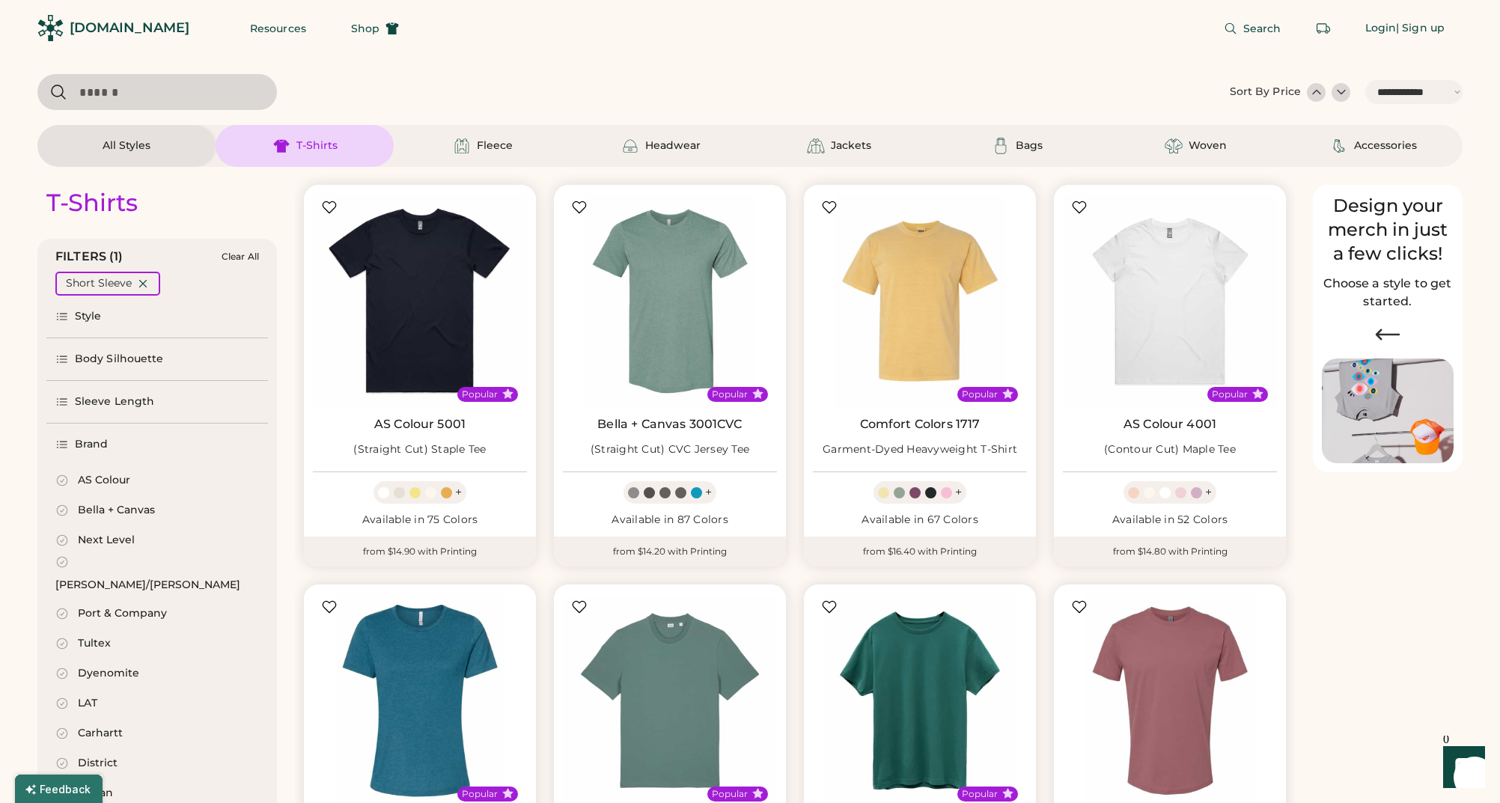
scroll to position [157, 0]
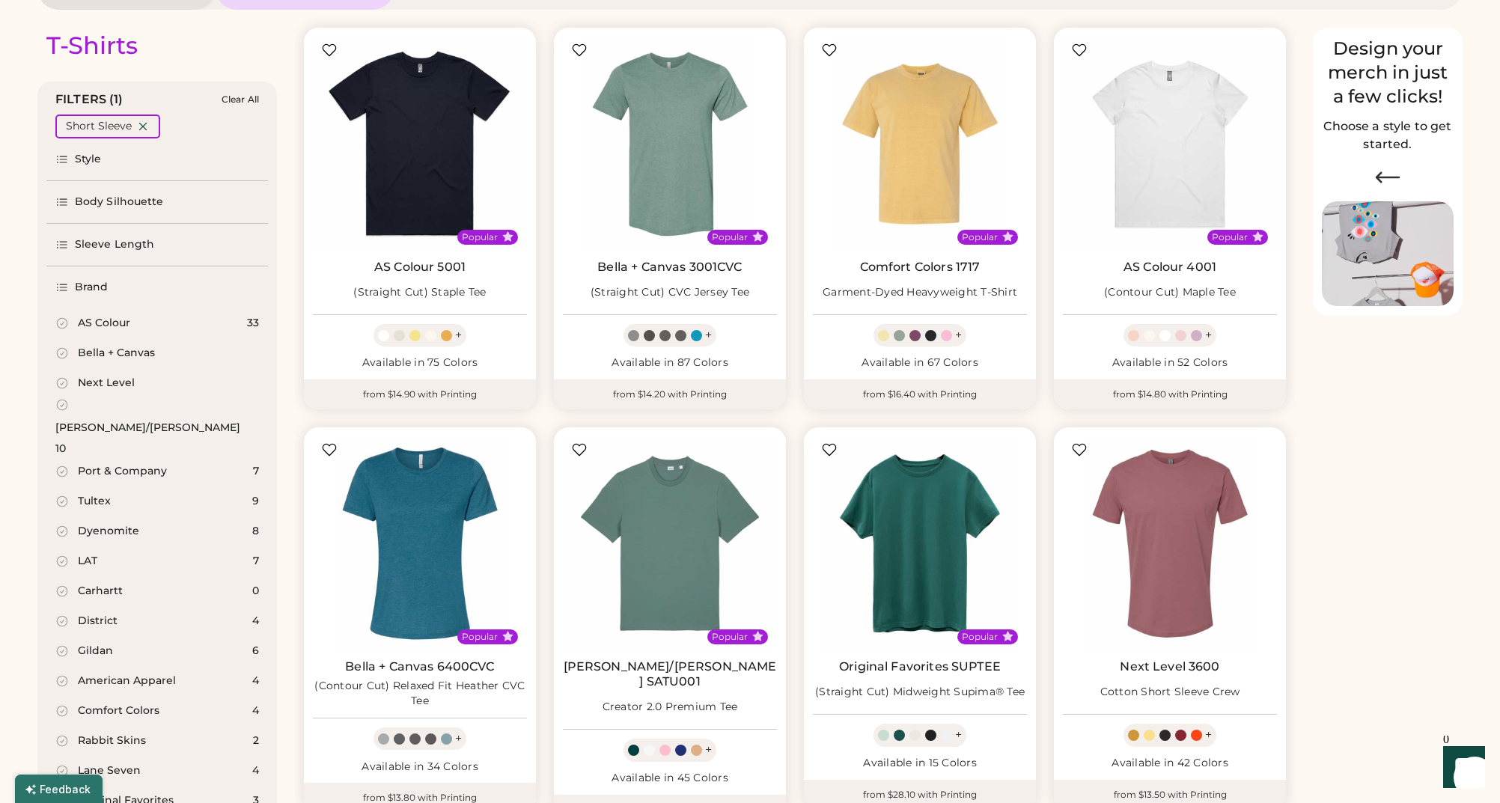
select select "*****"
select select "*"
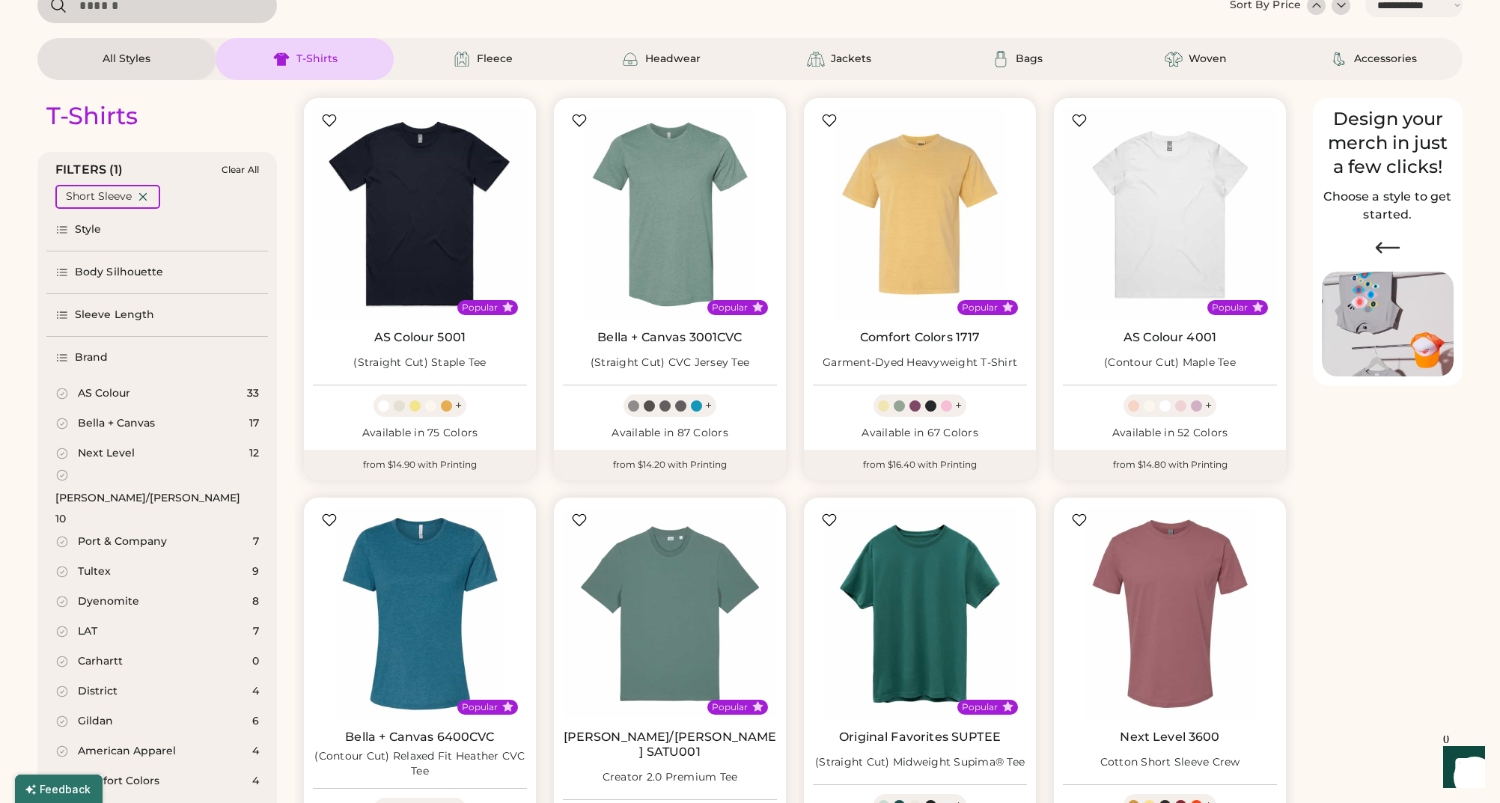
scroll to position [0, 0]
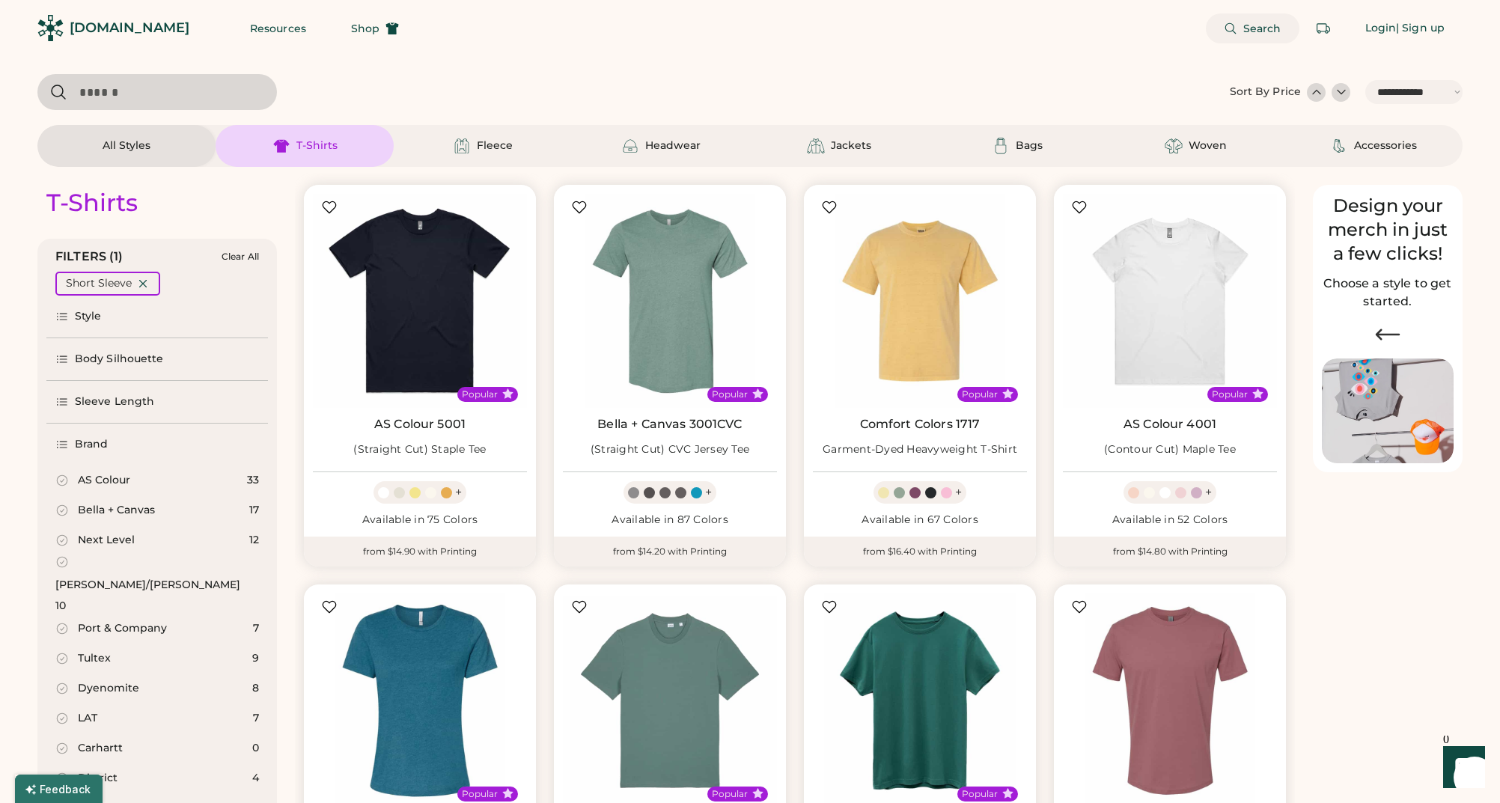
click at [1259, 28] on span "Search" at bounding box center [1262, 28] width 38 height 10
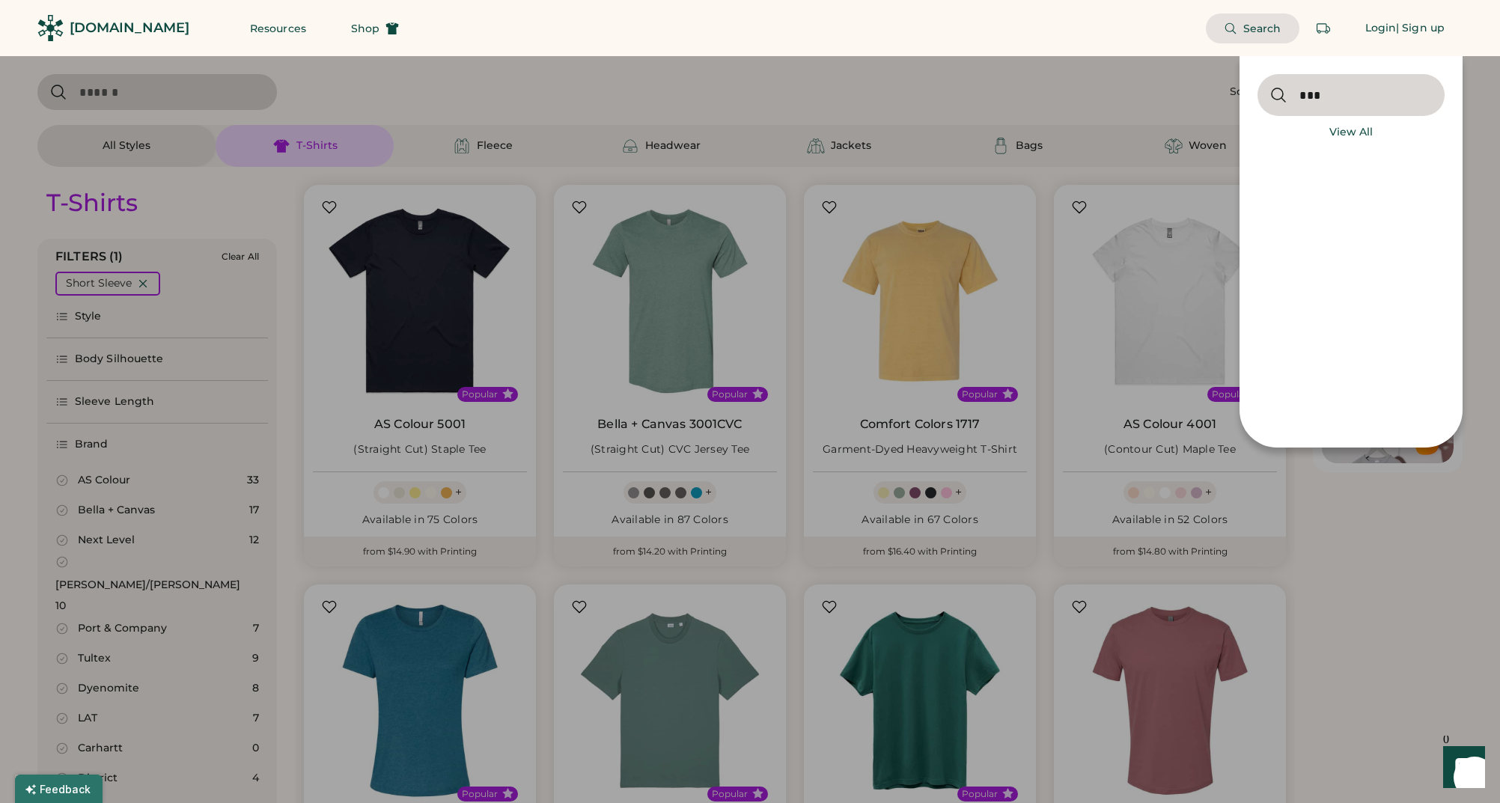
type input "****"
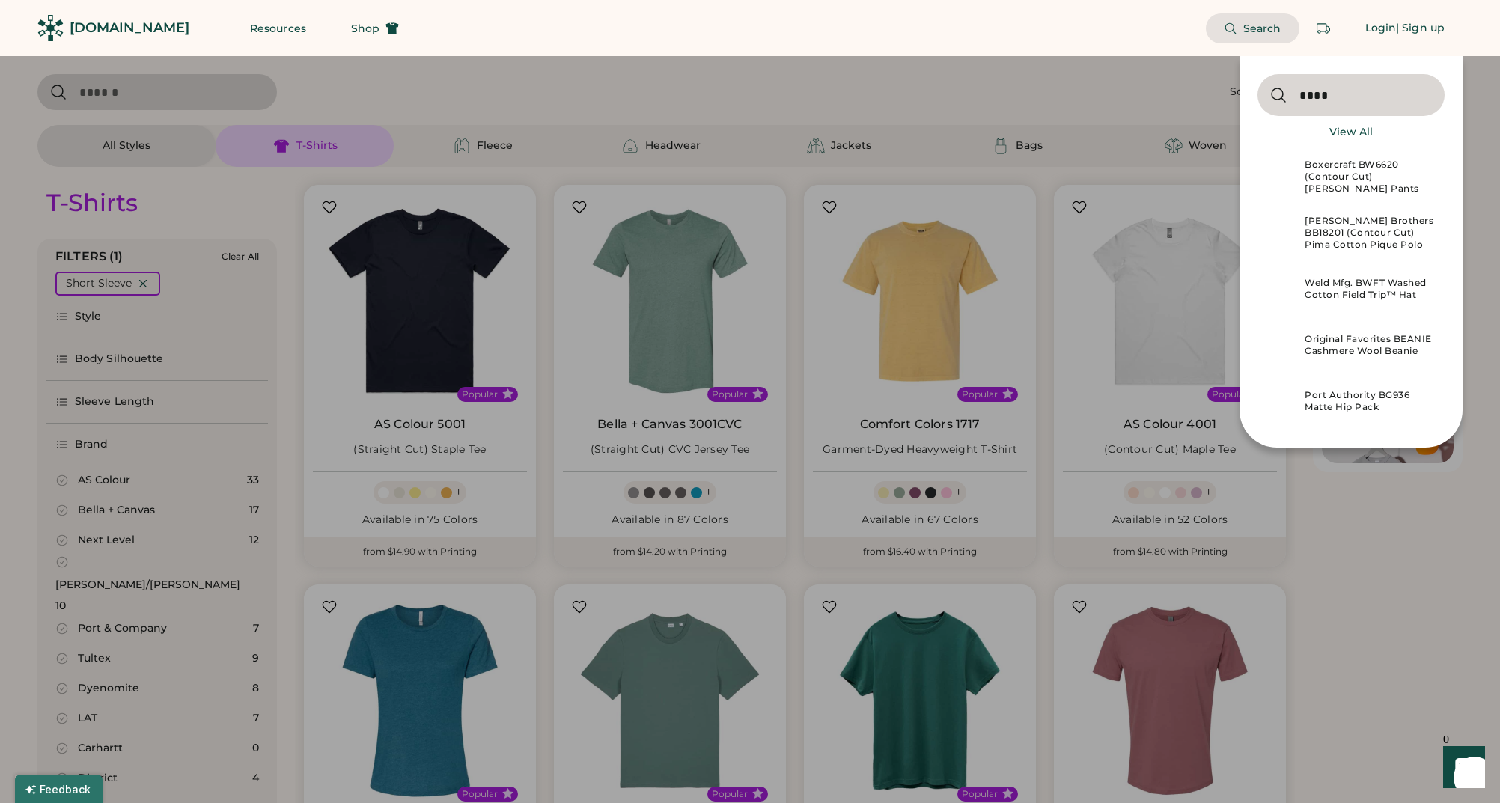
type input "****"
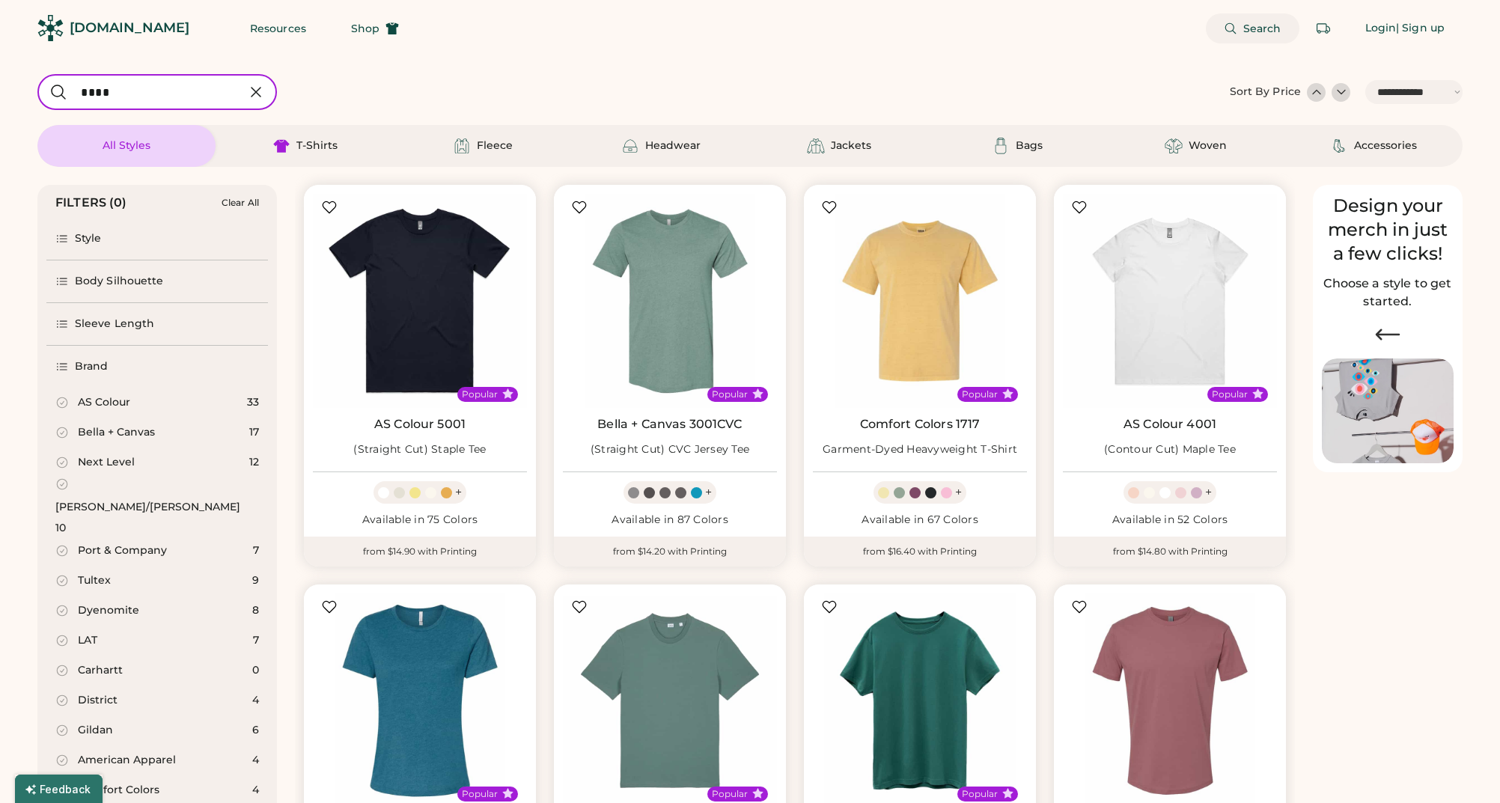
select select "*"
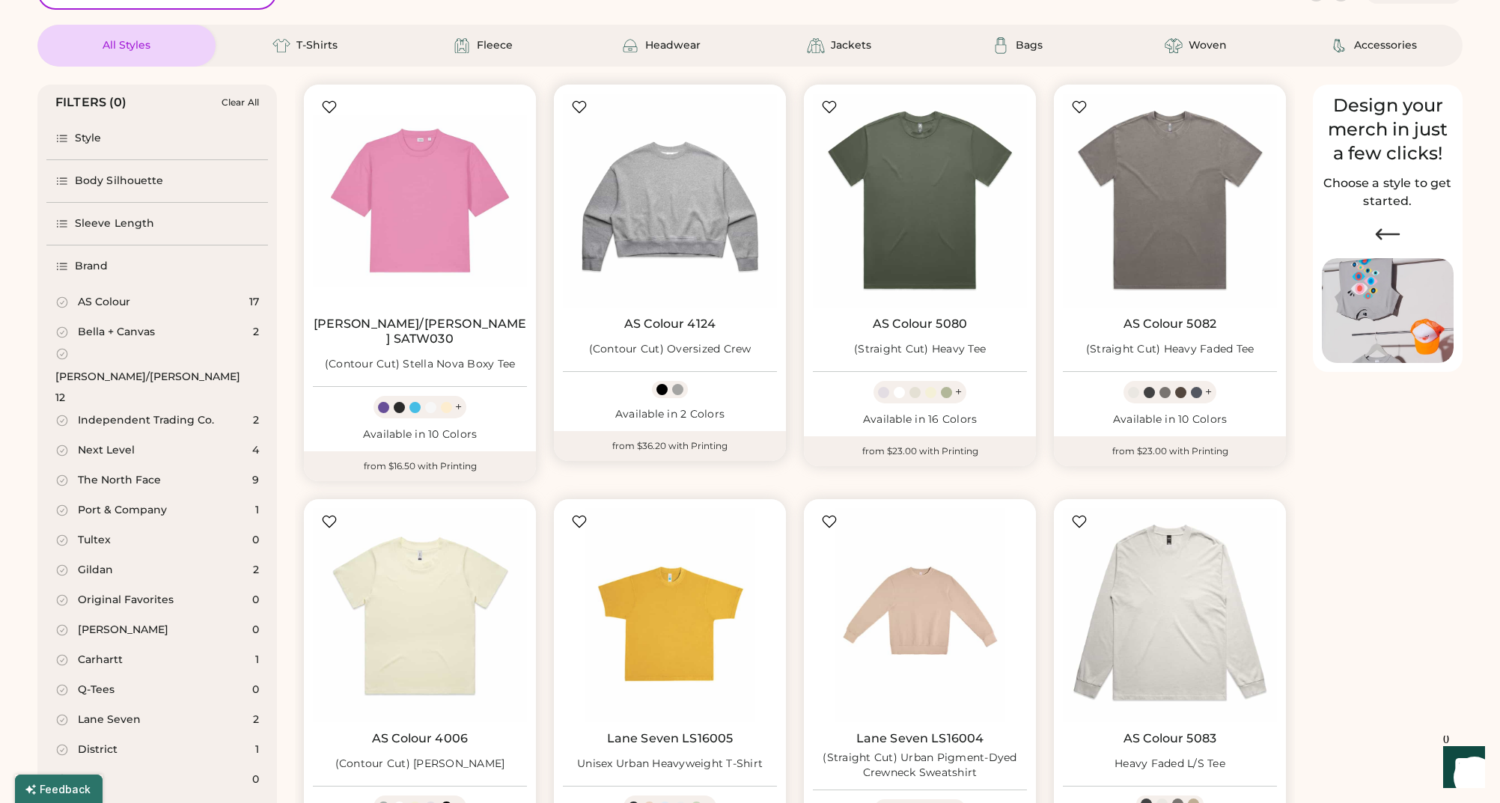
scroll to position [152, 0]
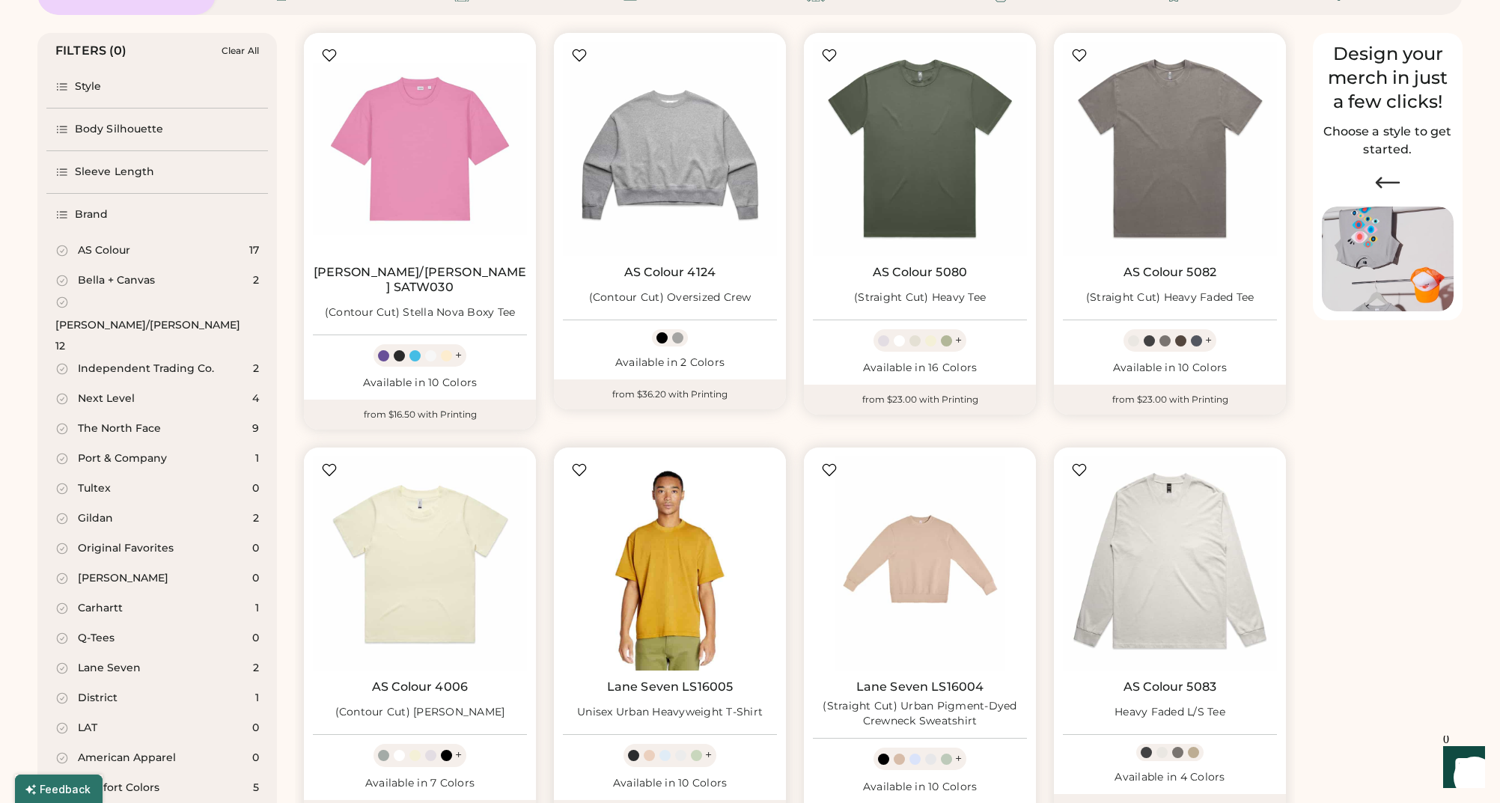
click at [639, 537] on img at bounding box center [670, 564] width 214 height 214
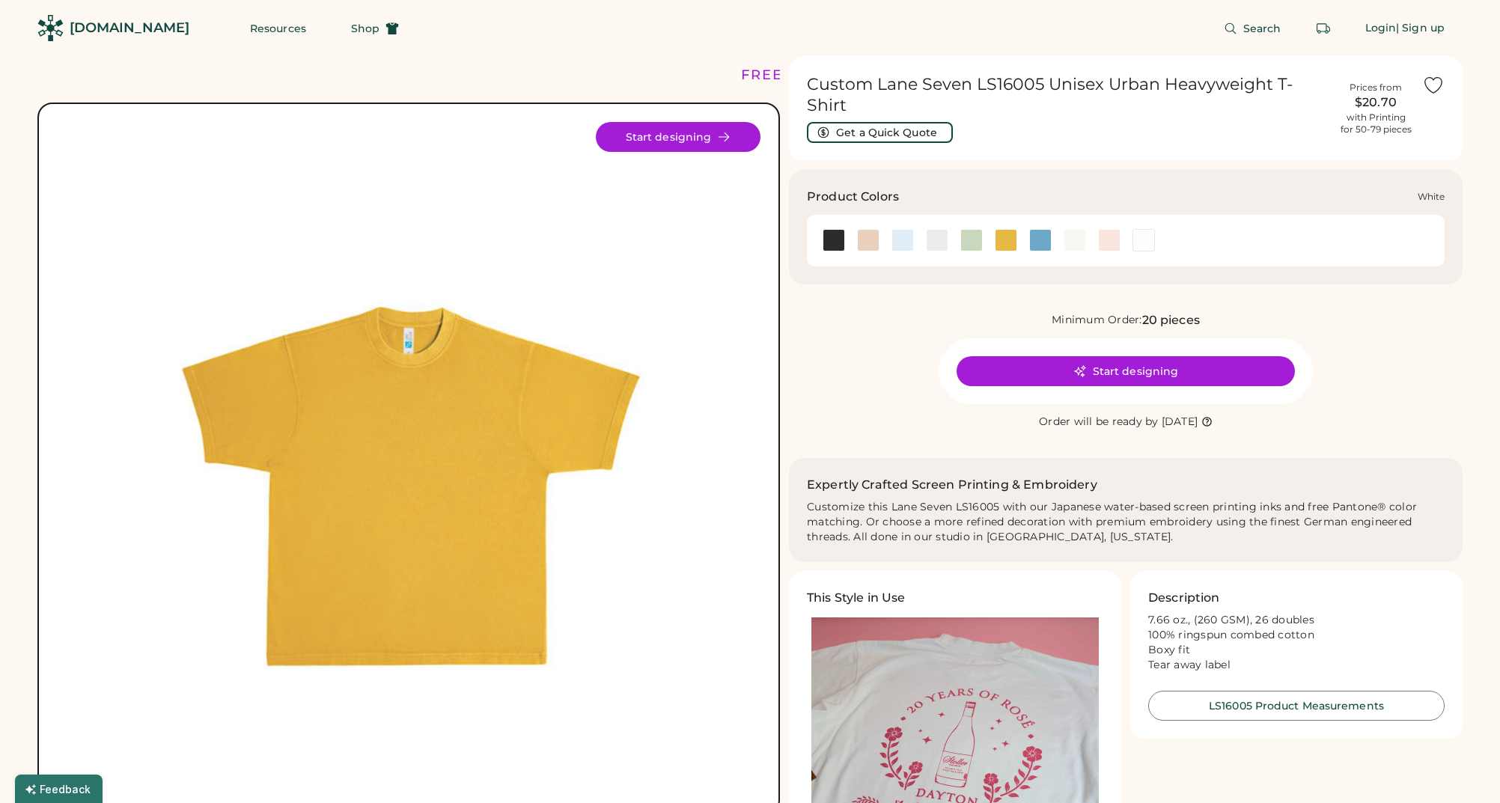
click at [1144, 229] on div at bounding box center [1143, 240] width 22 height 22
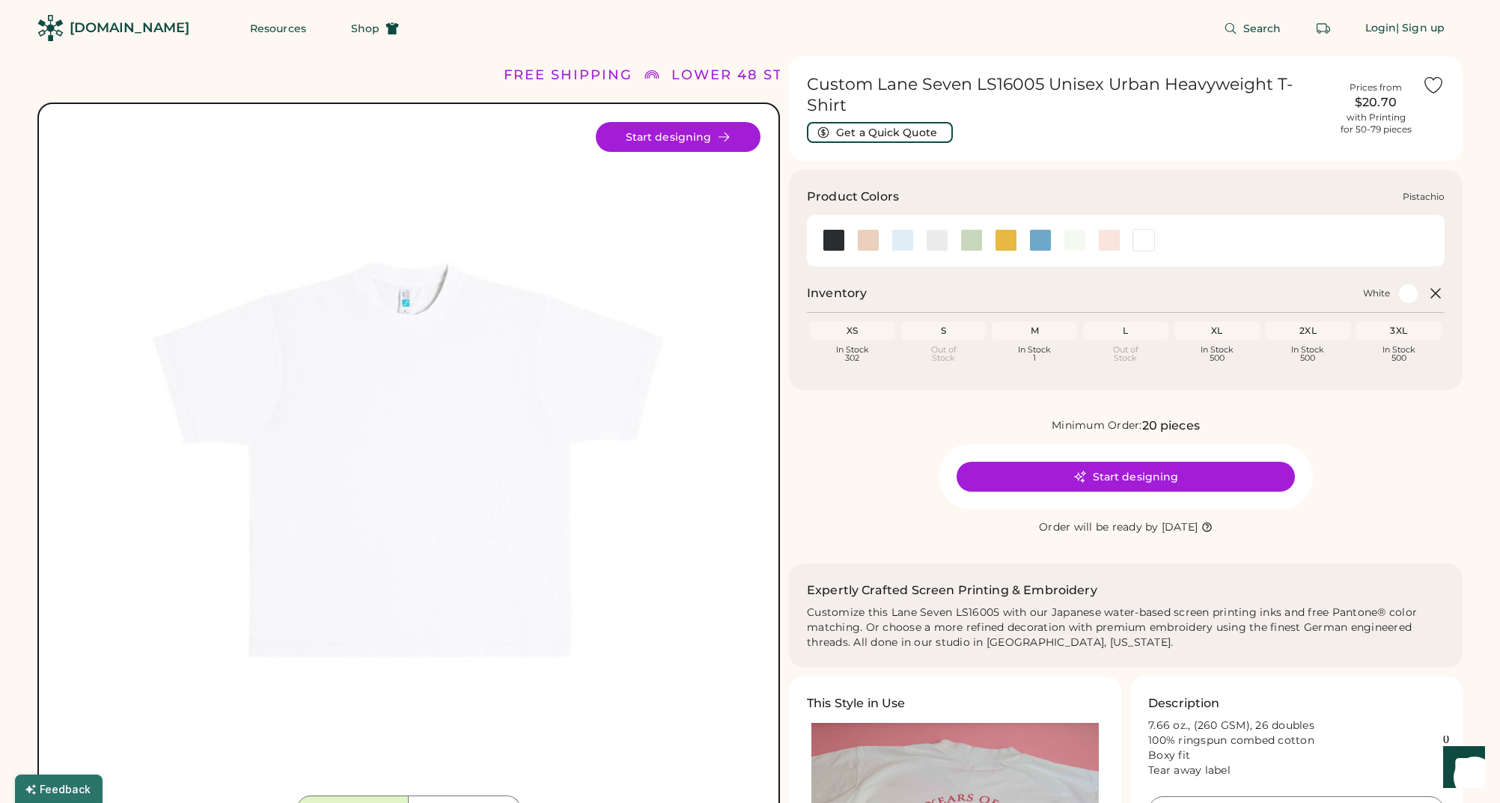
click at [1073, 232] on div at bounding box center [1075, 240] width 22 height 22
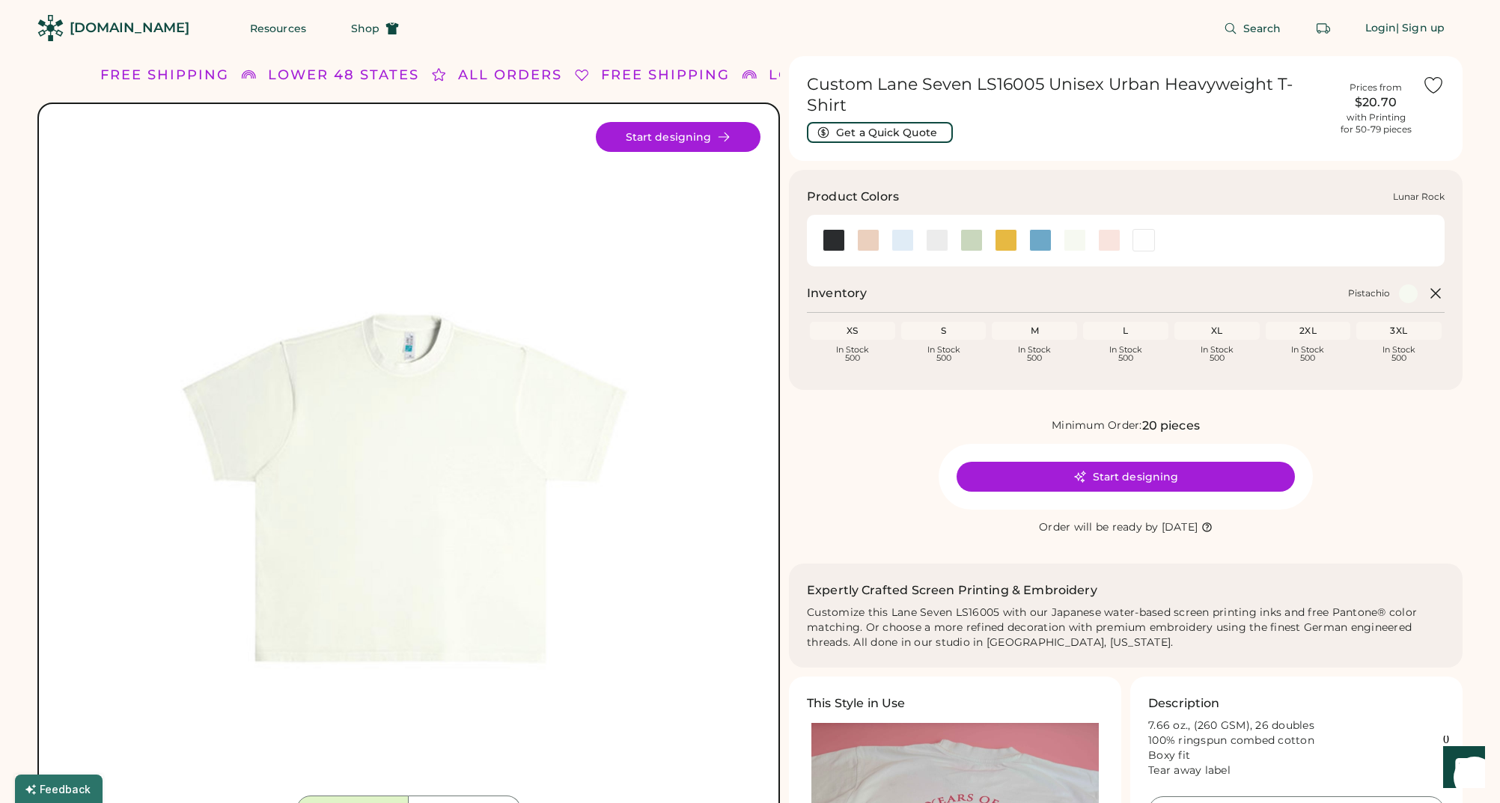
click at [936, 229] on div at bounding box center [937, 240] width 22 height 22
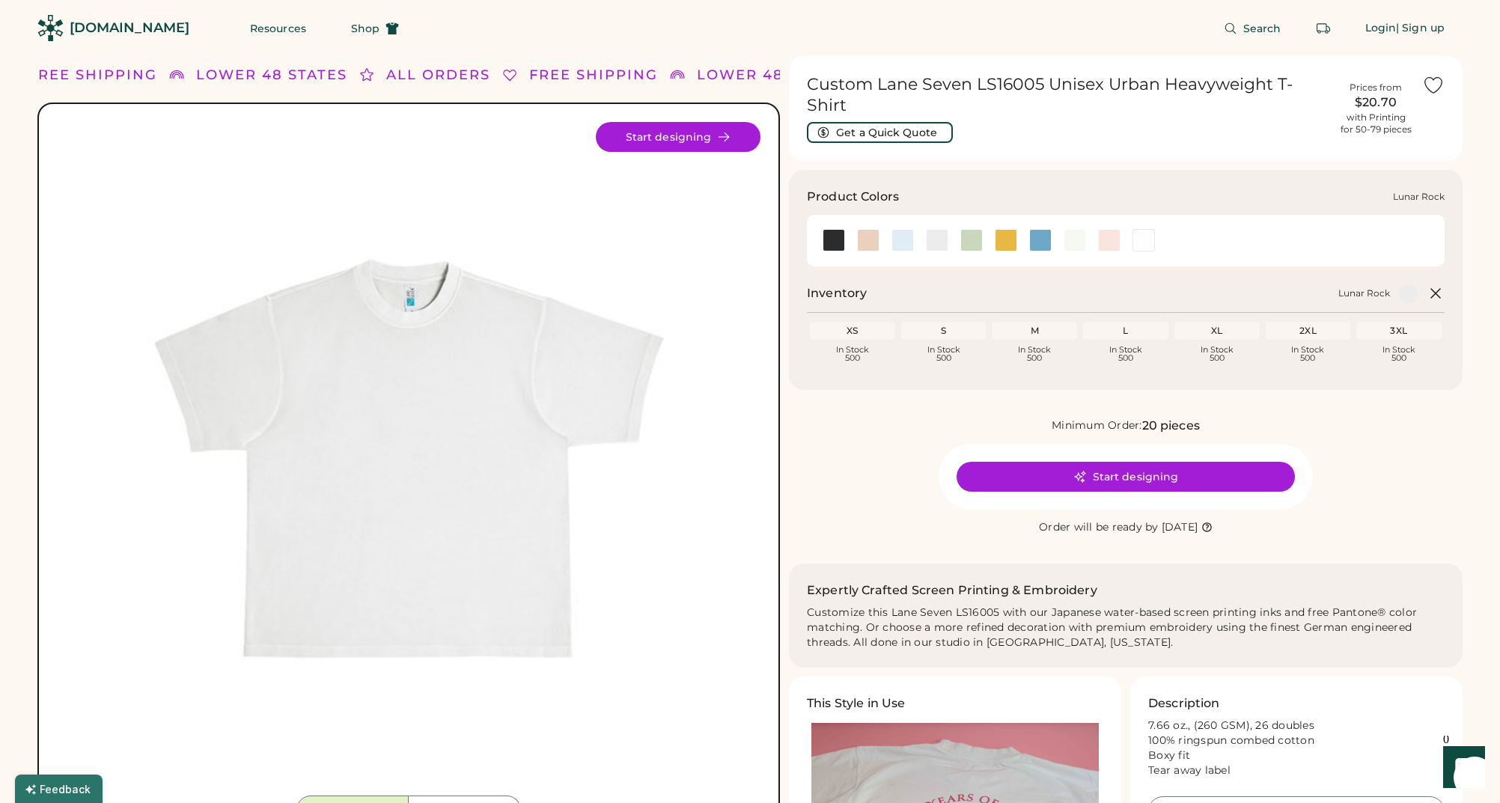
click at [939, 229] on div at bounding box center [937, 240] width 22 height 22
click at [1118, 467] on button "Start designing" at bounding box center [1126, 477] width 338 height 30
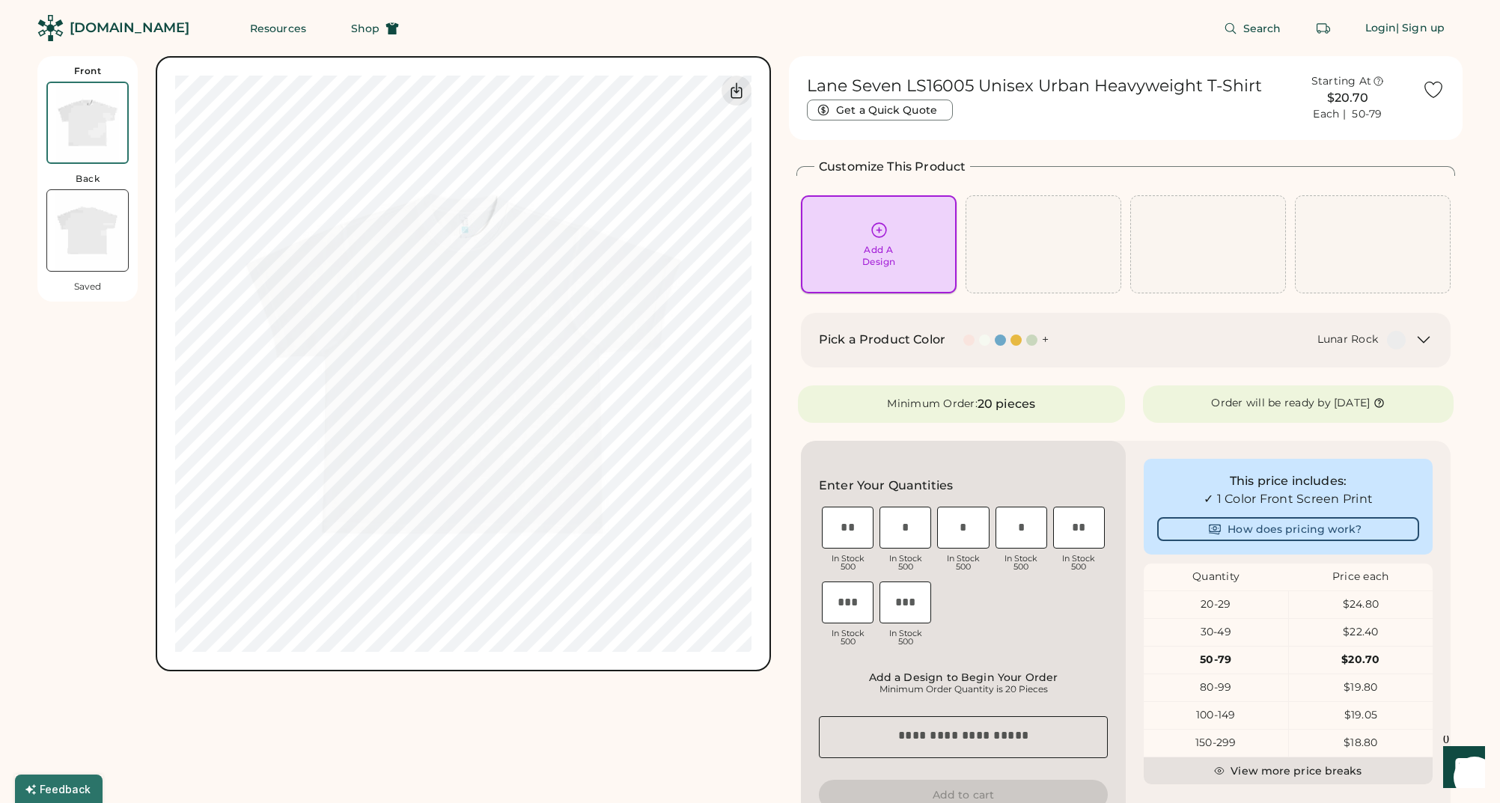
click at [880, 236] on icon at bounding box center [879, 230] width 19 height 19
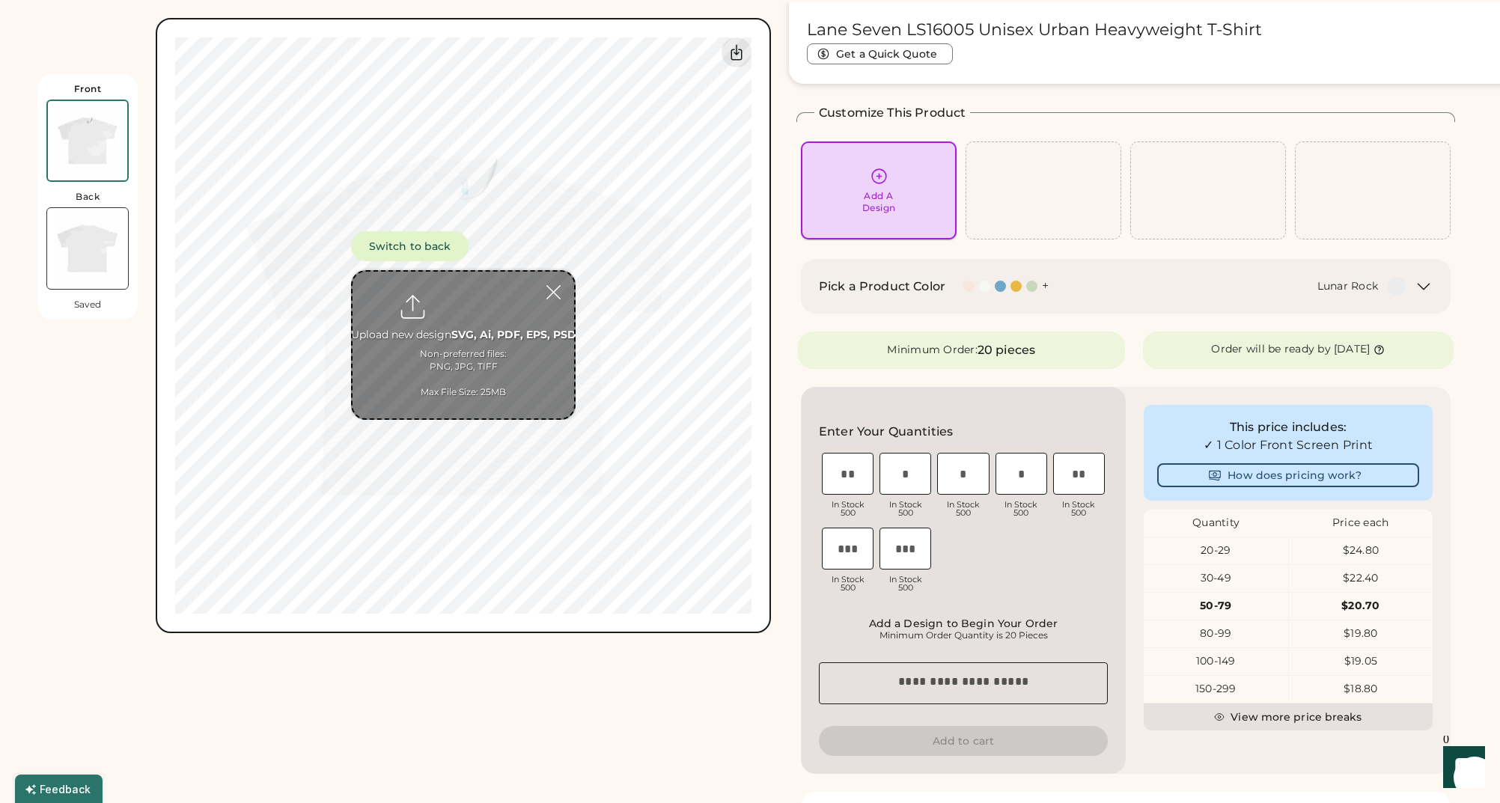
scroll to position [56, 0]
click at [880, 178] on icon at bounding box center [879, 174] width 19 height 19
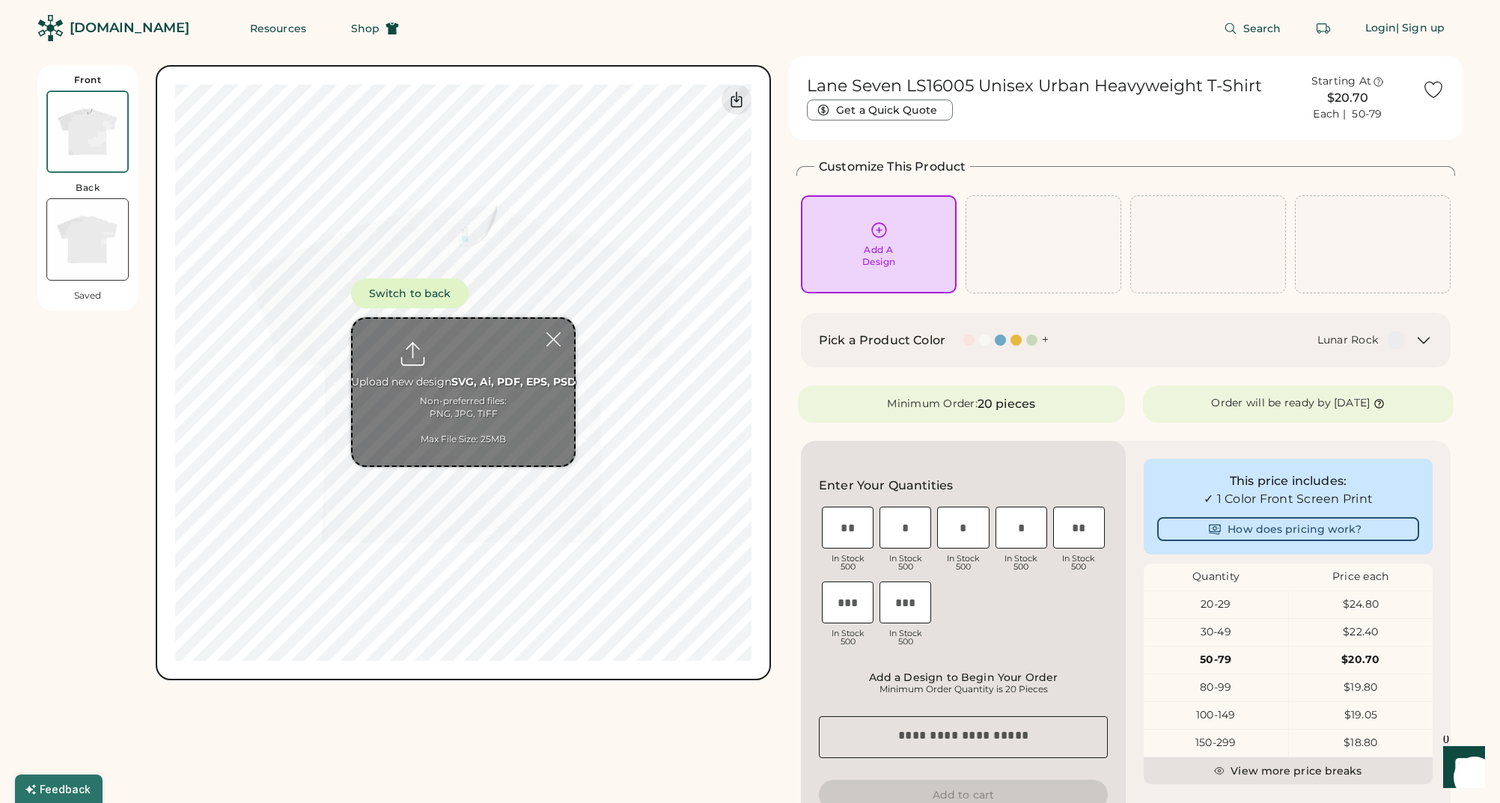
click at [844, 528] on input "input" at bounding box center [848, 528] width 52 height 42
type input "*"
click at [899, 529] on input "input" at bounding box center [905, 528] width 52 height 42
type input "*"
click at [963, 524] on input "input" at bounding box center [963, 528] width 52 height 42
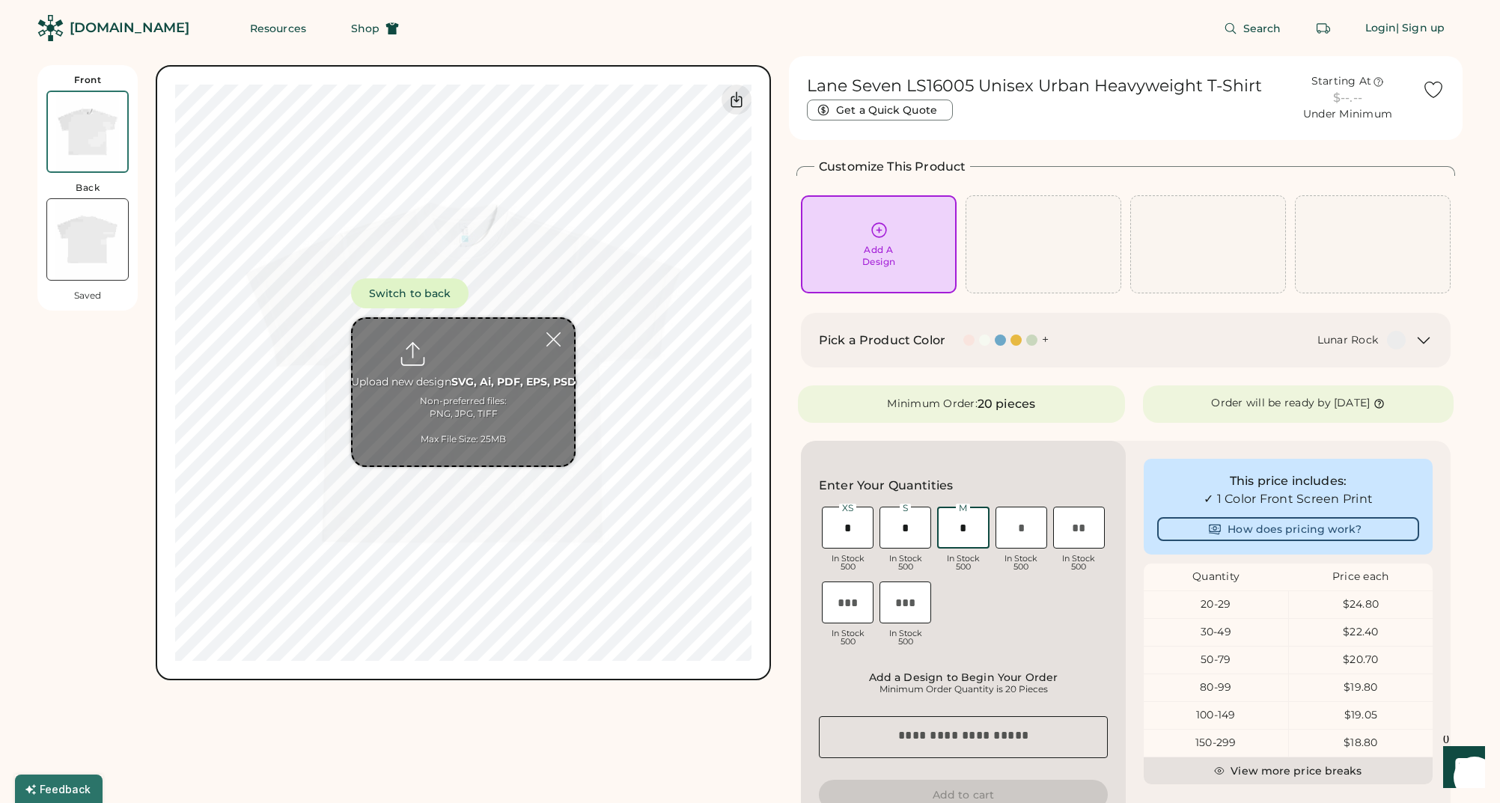
type input "*"
click at [1016, 531] on input "input" at bounding box center [1021, 528] width 52 height 42
type input "**"
click at [1073, 529] on input "input" at bounding box center [1079, 528] width 52 height 42
type input "**"
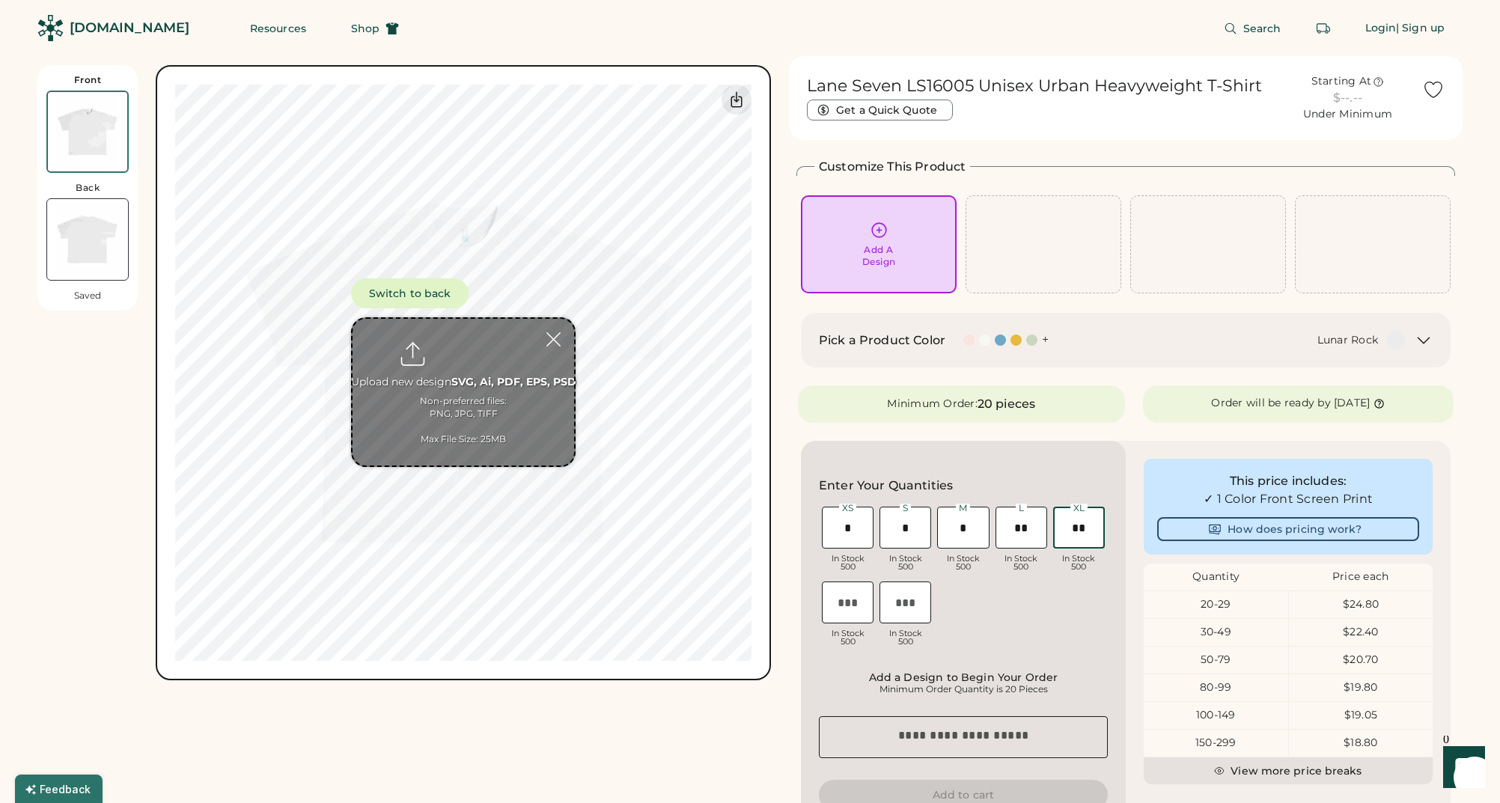
click at [968, 527] on input "input" at bounding box center [963, 528] width 52 height 42
click at [968, 528] on input "input" at bounding box center [963, 528] width 52 height 42
type input "**"
click at [848, 601] on input "input" at bounding box center [848, 603] width 52 height 42
type input "*"
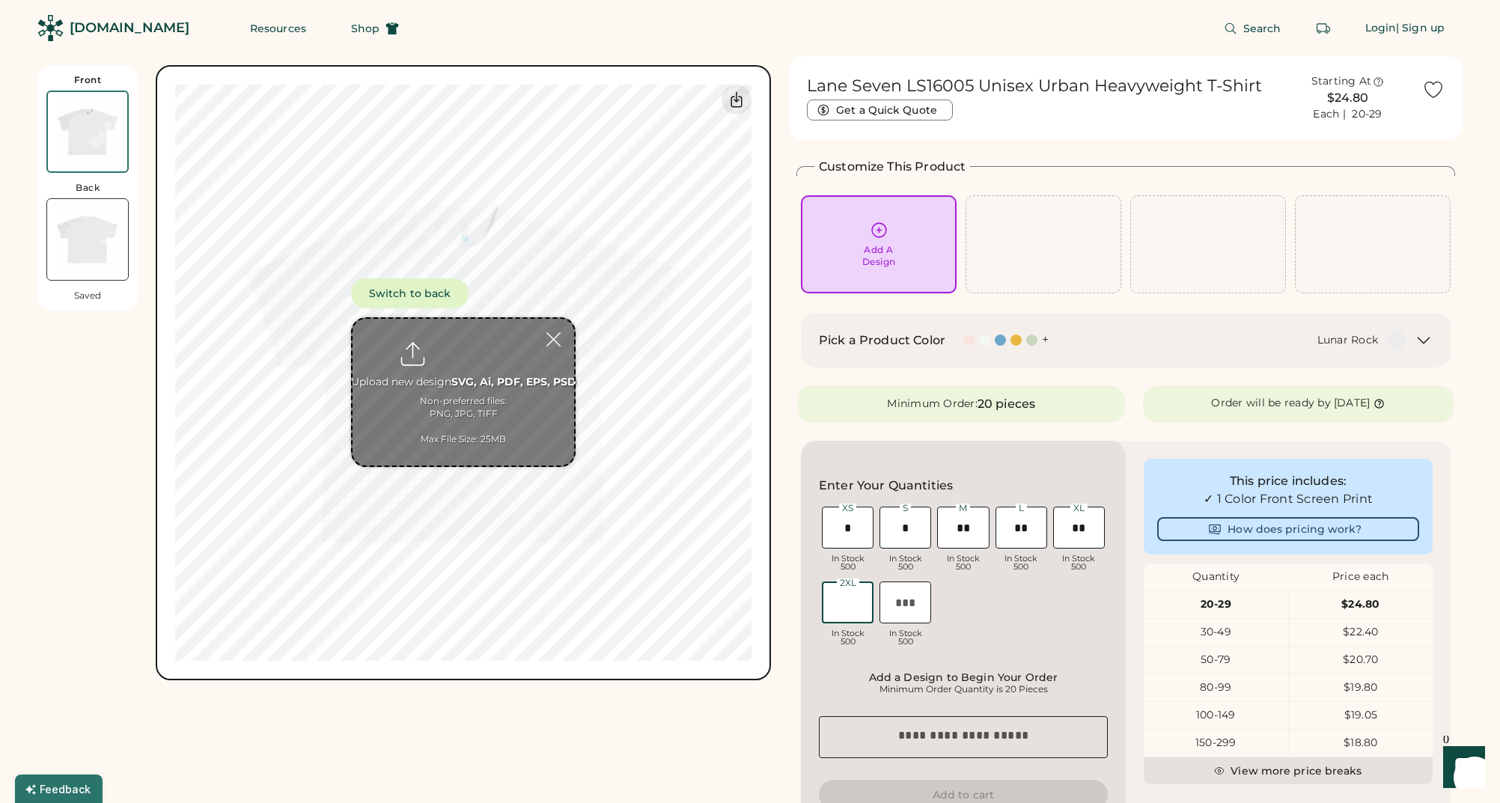
type input "*"
click at [918, 531] on input "input" at bounding box center [905, 528] width 52 height 42
click at [911, 596] on input "input" at bounding box center [905, 603] width 52 height 42
click at [850, 231] on div "Add A Design" at bounding box center [878, 244] width 135 height 47
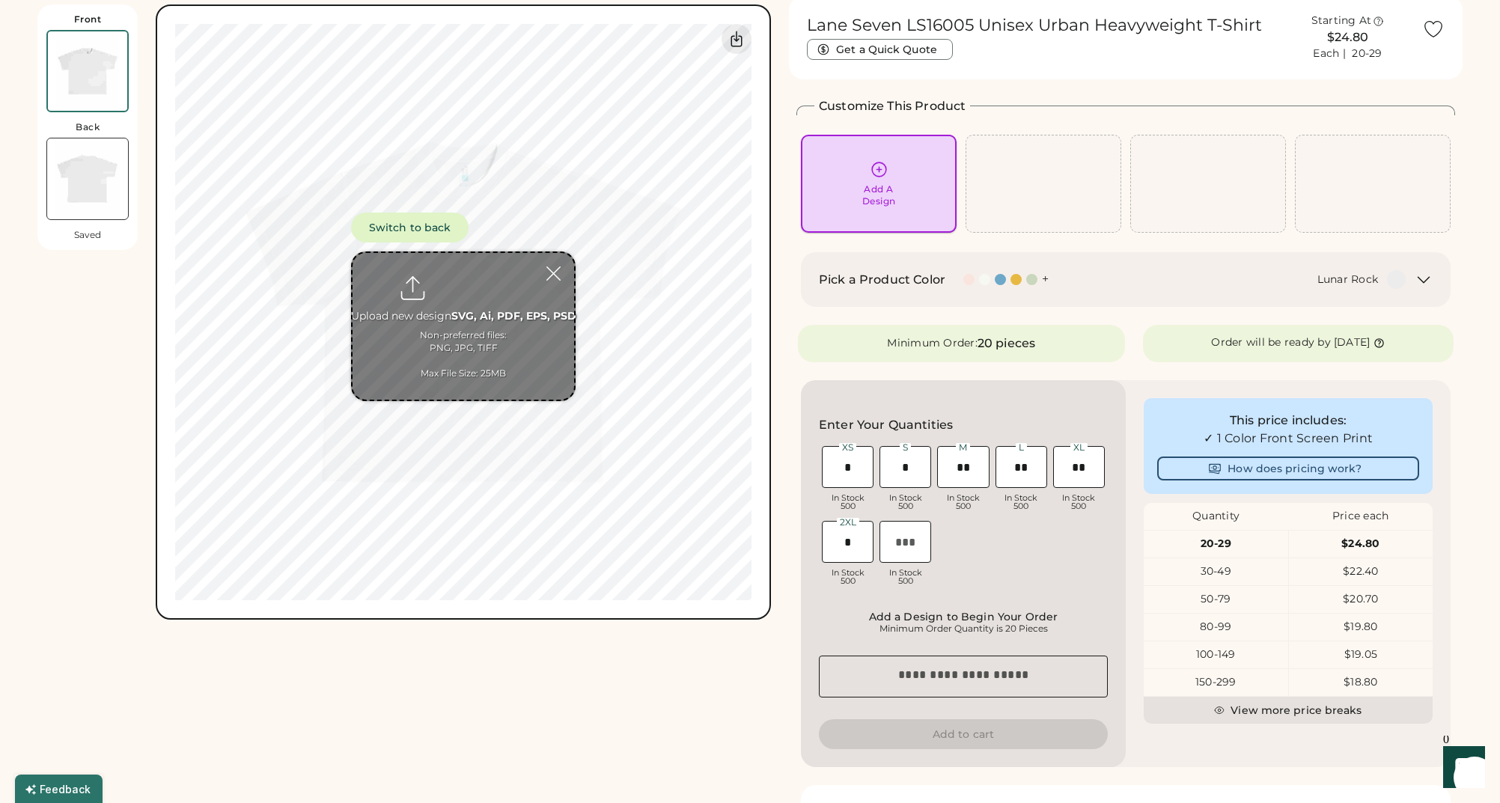
scroll to position [65, 0]
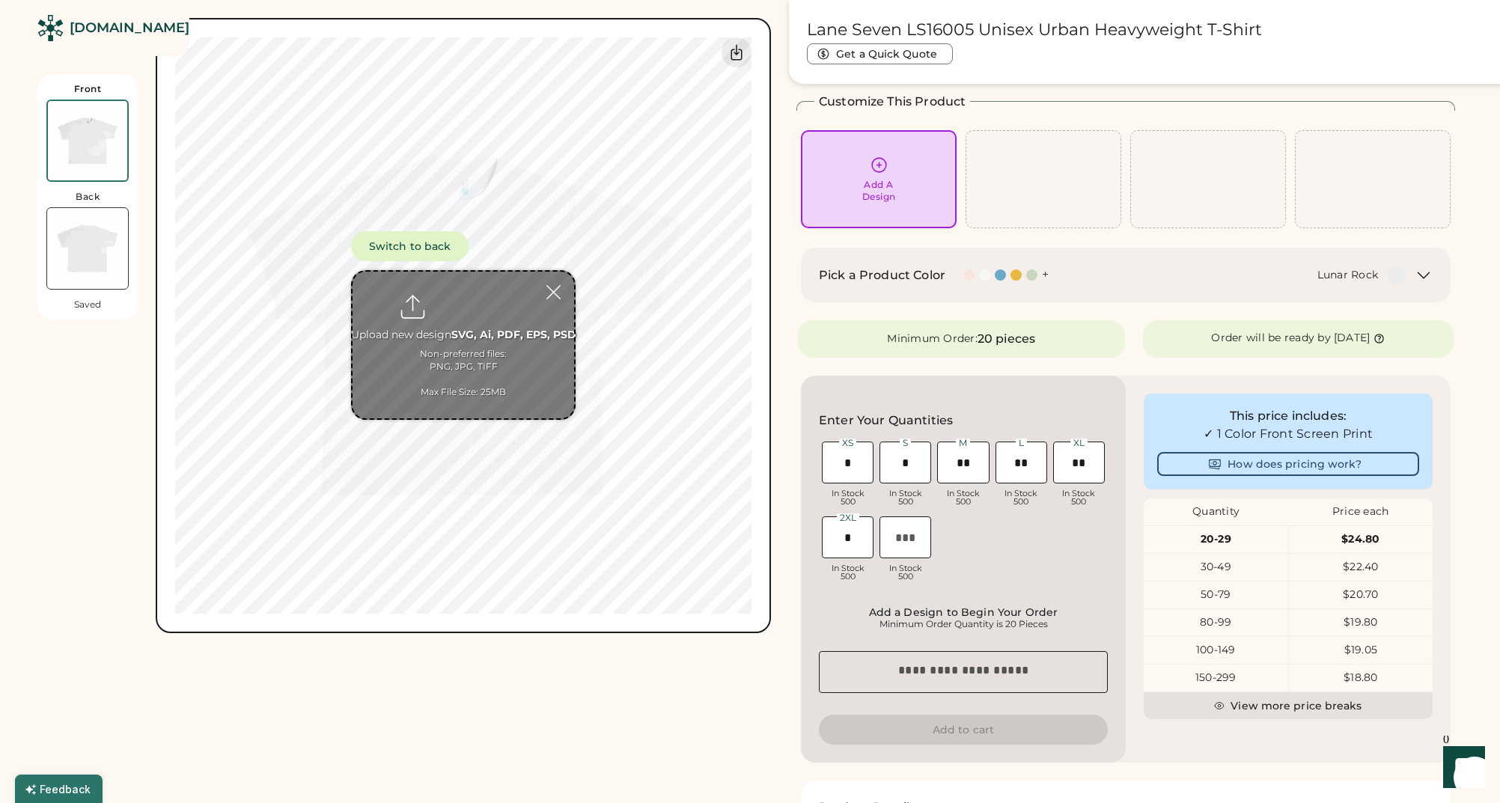
click at [454, 305] on input "file" at bounding box center [464, 345] width 222 height 147
type input "**********"
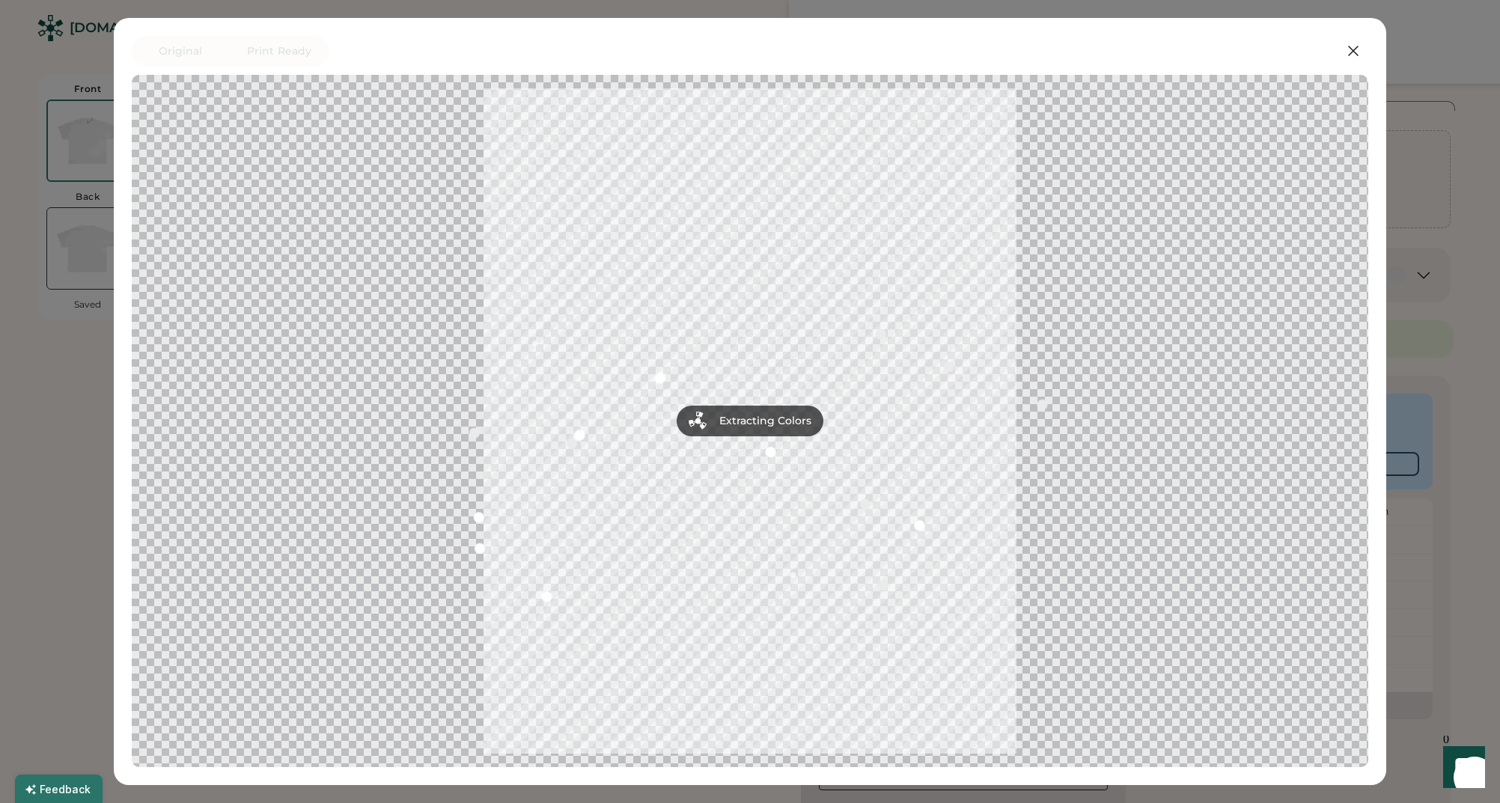
scroll to position [0, 0]
